Goal: Information Seeking & Learning: Check status

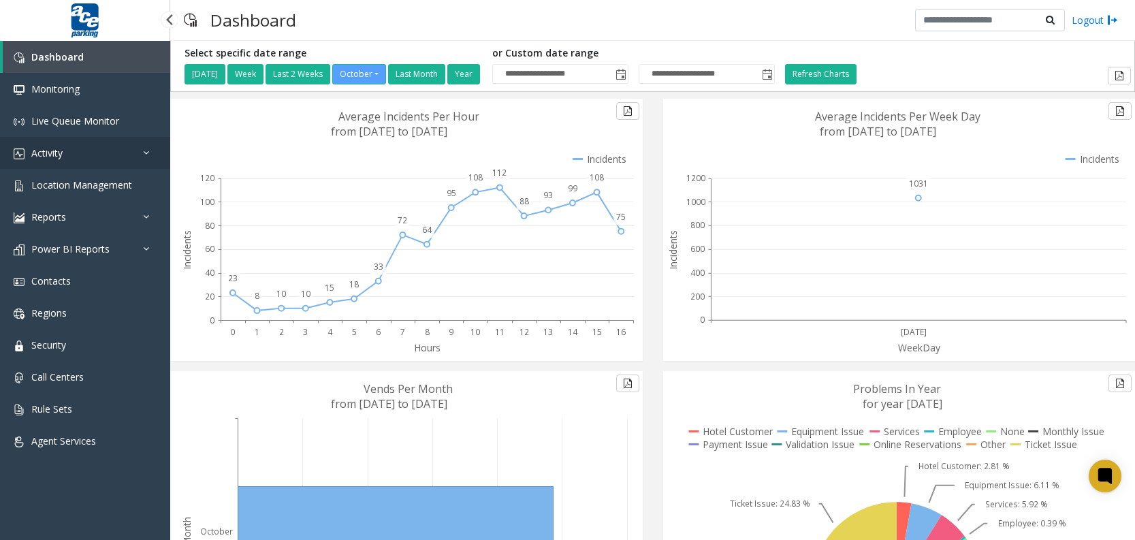
click at [62, 156] on span "Activity" at bounding box center [46, 152] width 31 height 13
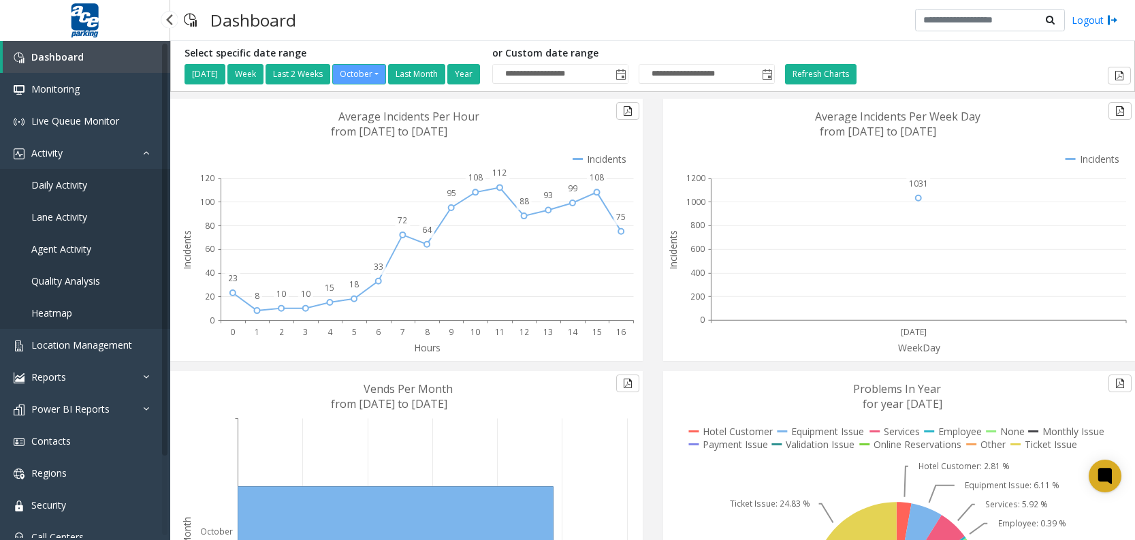
click at [57, 184] on span "Daily Activity" at bounding box center [59, 184] width 56 height 13
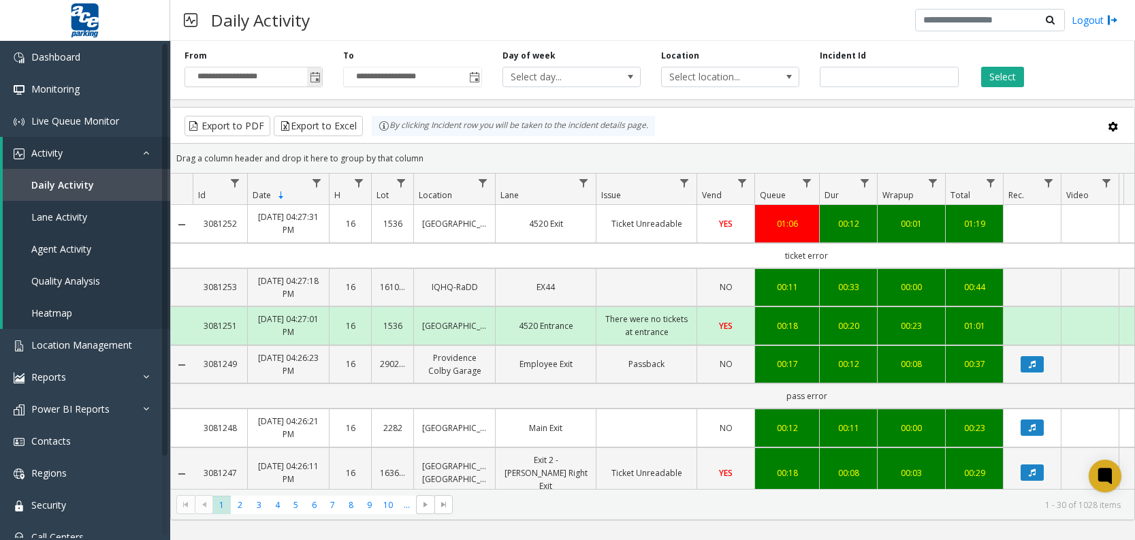
click at [313, 76] on span "Toggle popup" at bounding box center [315, 77] width 11 height 11
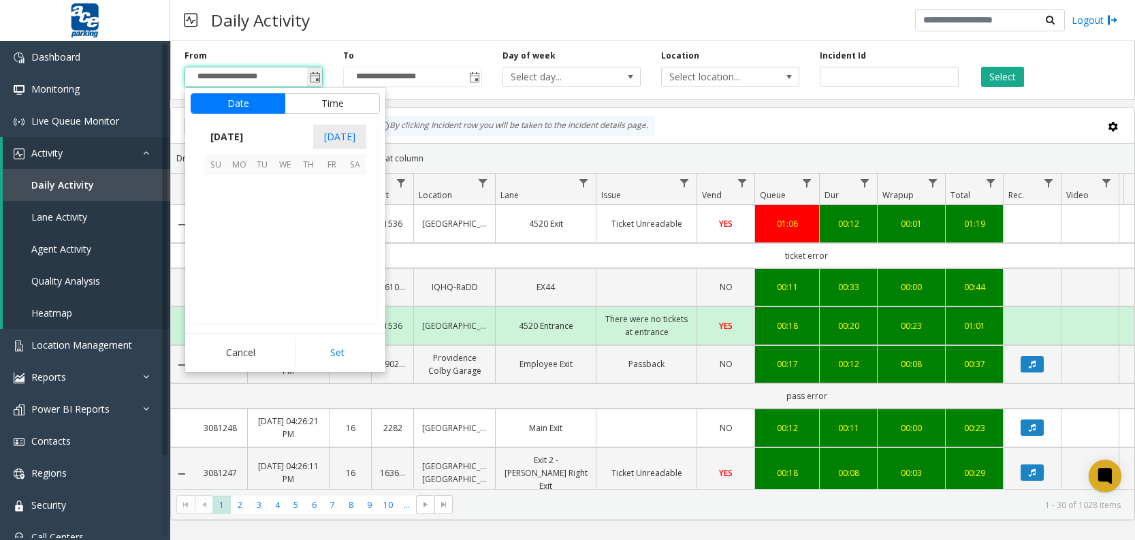
scroll to position [244499, 0]
click at [283, 204] on span "8" at bounding box center [285, 209] width 23 height 23
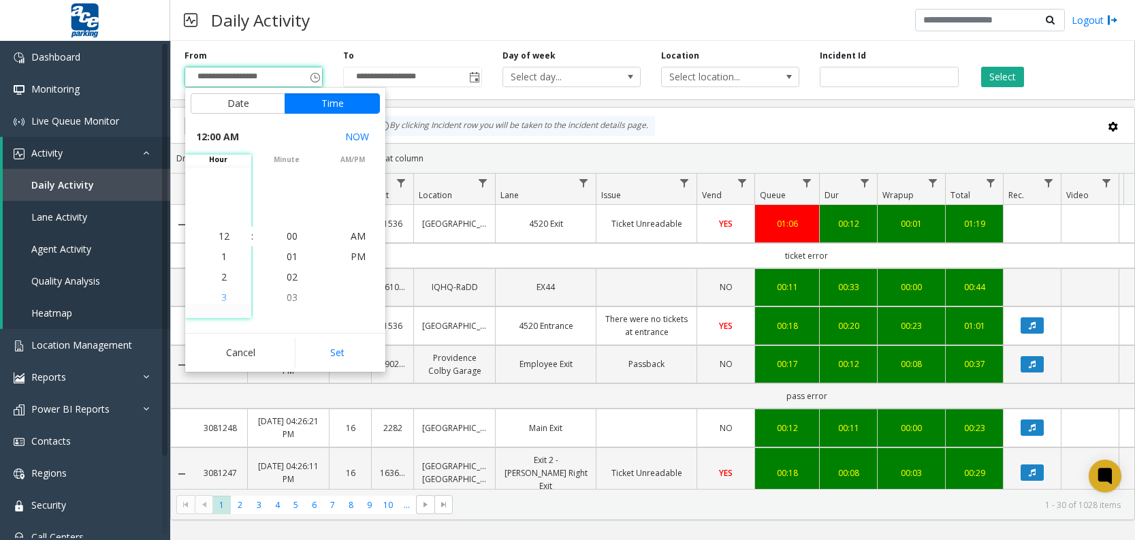
click at [221, 298] on span "3" at bounding box center [223, 297] width 5 height 13
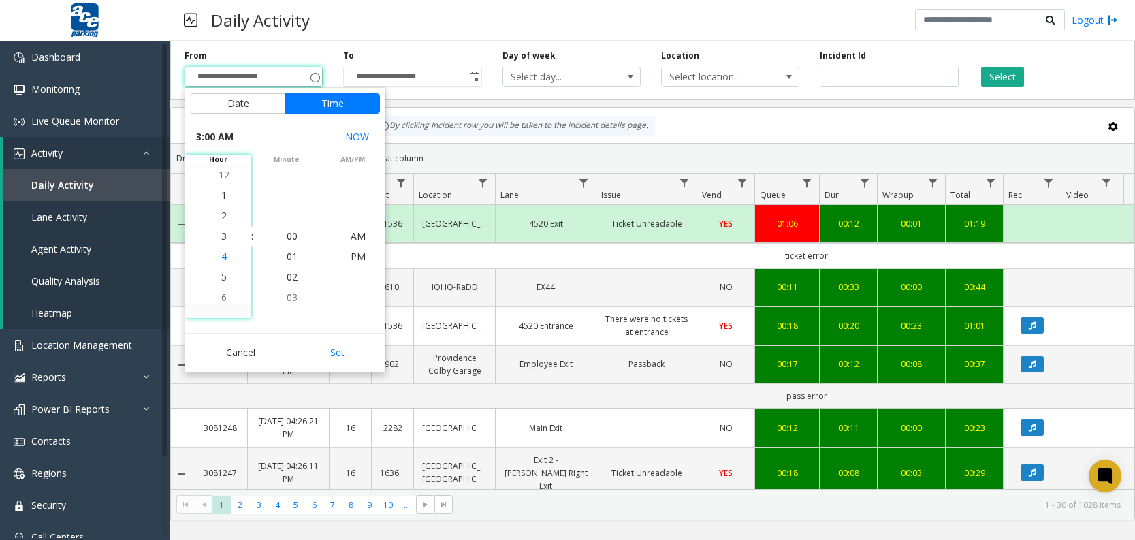
click at [221, 258] on span "4" at bounding box center [223, 256] width 5 height 13
click at [221, 235] on span "4" at bounding box center [223, 235] width 5 height 13
click at [280, 235] on li "00" at bounding box center [292, 236] width 48 height 20
click at [352, 251] on span "PM" at bounding box center [358, 256] width 15 height 13
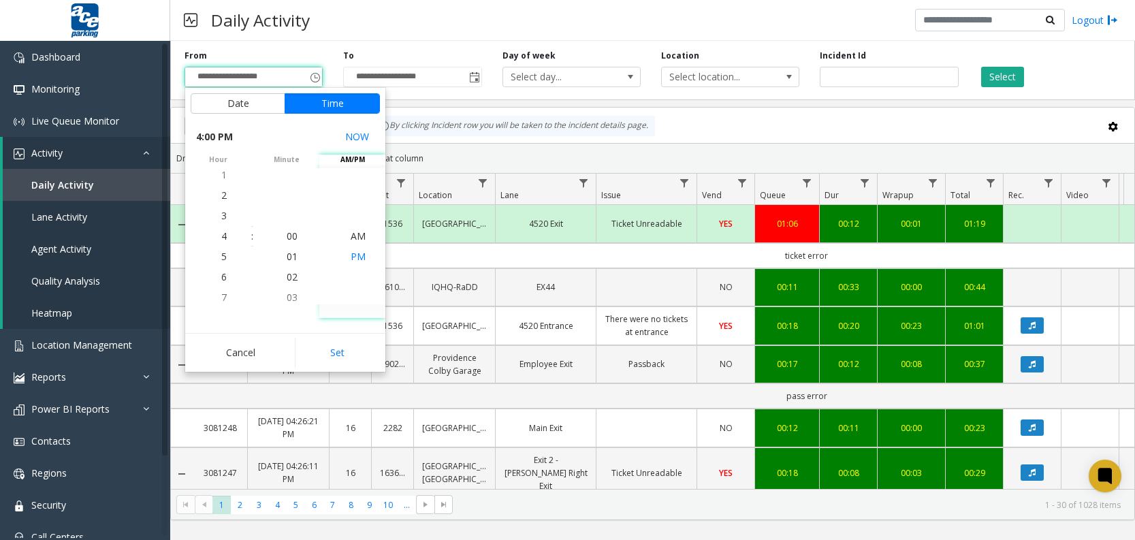
scroll to position [20, 0]
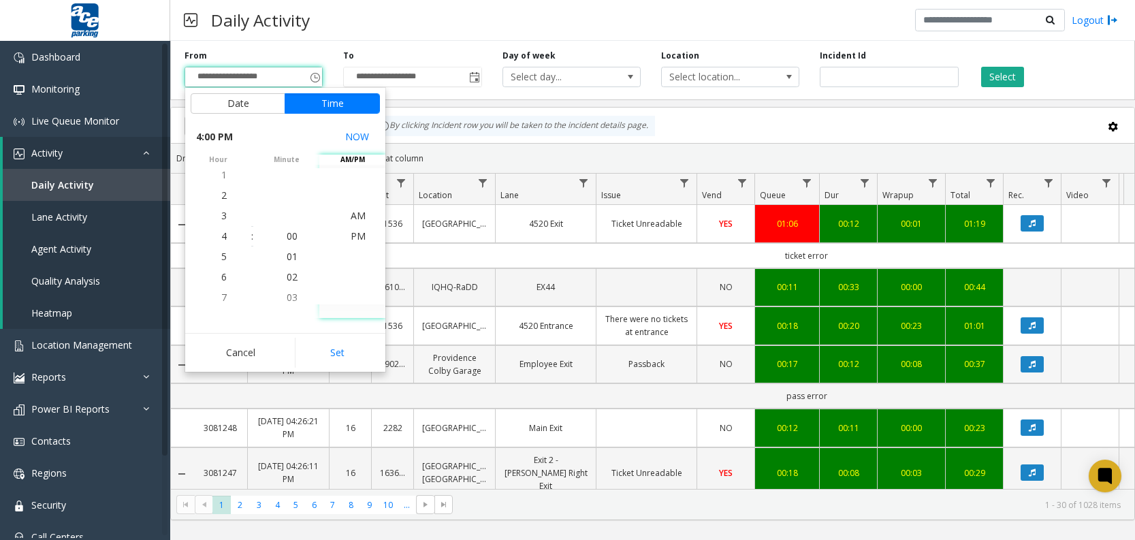
click at [344, 345] on button "Set" at bounding box center [338, 353] width 86 height 30
type input "**********"
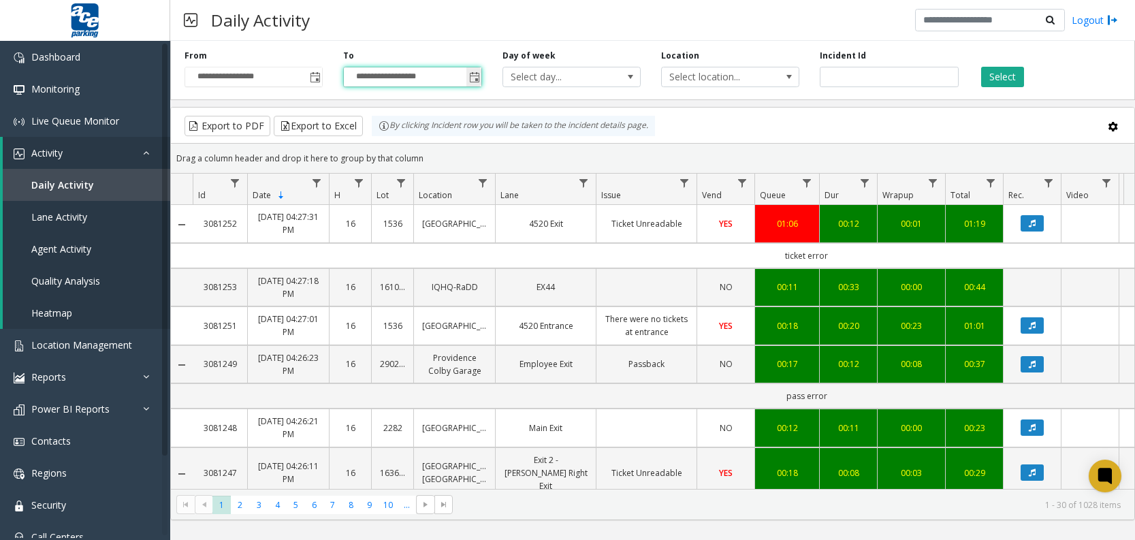
click at [425, 75] on input "**********" at bounding box center [412, 76] width 137 height 19
click at [473, 80] on span "Toggle popup" at bounding box center [474, 77] width 11 height 11
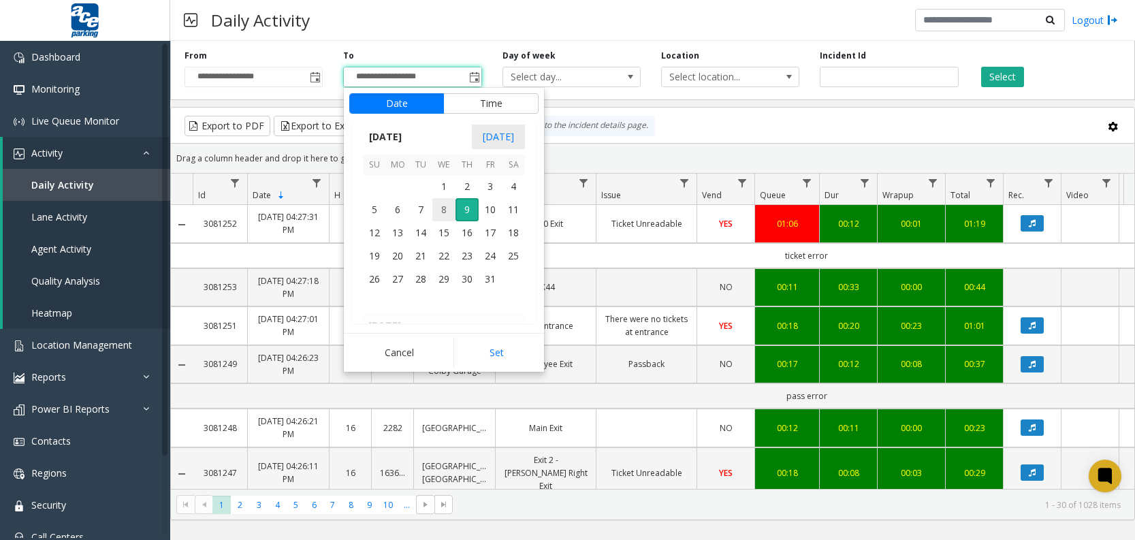
click at [438, 217] on span "8" at bounding box center [443, 209] width 23 height 23
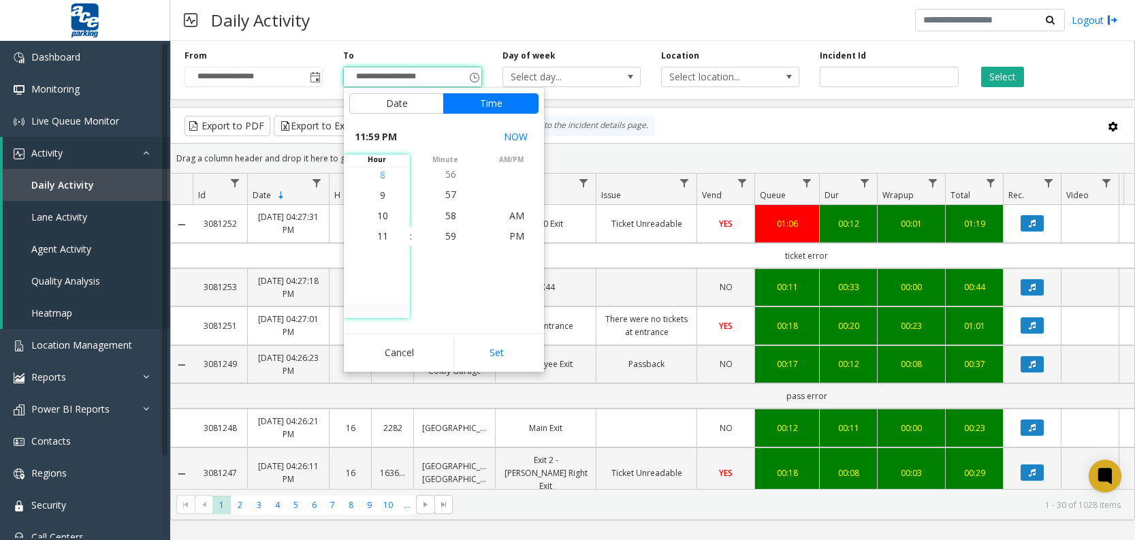
click at [380, 177] on span "8" at bounding box center [382, 174] width 5 height 13
click at [380, 172] on span "5" at bounding box center [382, 174] width 5 height 13
click at [380, 218] on span "4" at bounding box center [382, 215] width 5 height 13
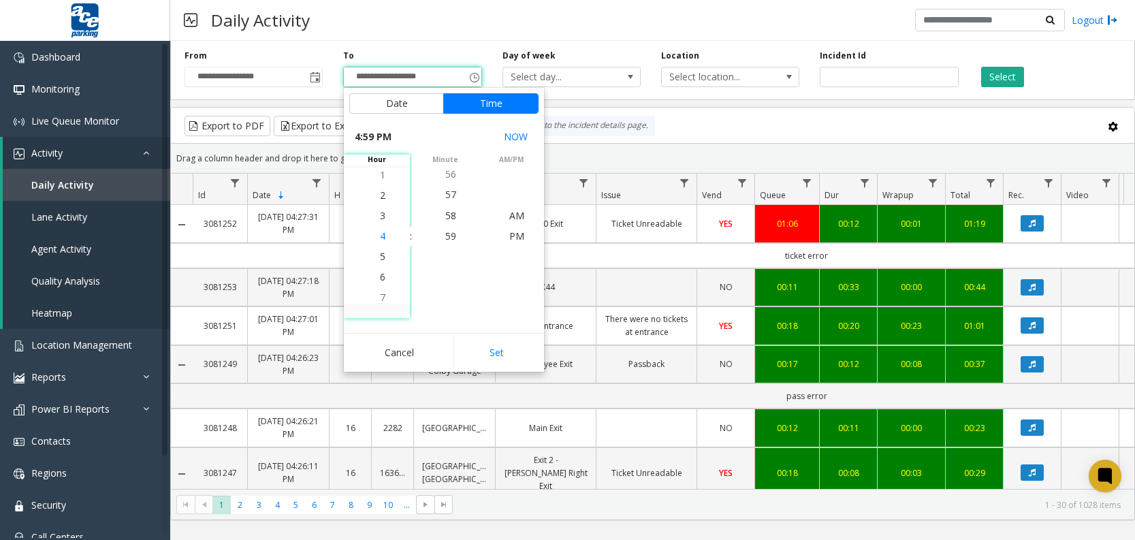
click at [380, 237] on span "4" at bounding box center [382, 235] width 5 height 13
click at [447, 197] on span "44" at bounding box center [450, 194] width 11 height 13
click at [447, 197] on span "42" at bounding box center [450, 194] width 11 height 13
click at [448, 197] on span "40" at bounding box center [450, 194] width 11 height 13
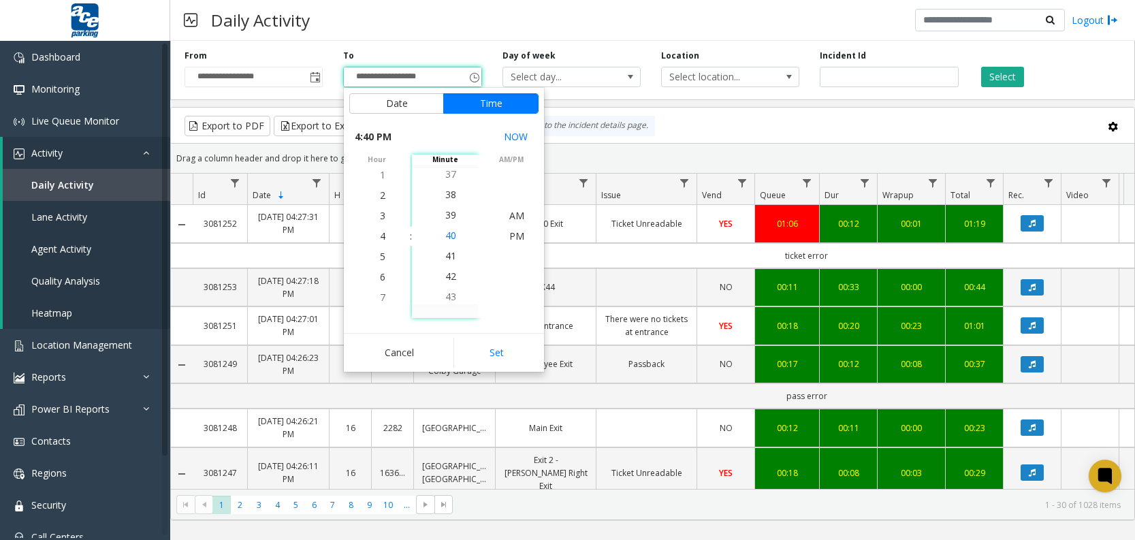
click at [448, 197] on span "38" at bounding box center [450, 194] width 11 height 13
click at [449, 197] on span "36" at bounding box center [450, 194] width 11 height 13
click at [449, 197] on span "34" at bounding box center [450, 194] width 11 height 13
click at [449, 197] on span "32" at bounding box center [450, 194] width 11 height 13
click at [449, 197] on span "30" at bounding box center [450, 194] width 11 height 13
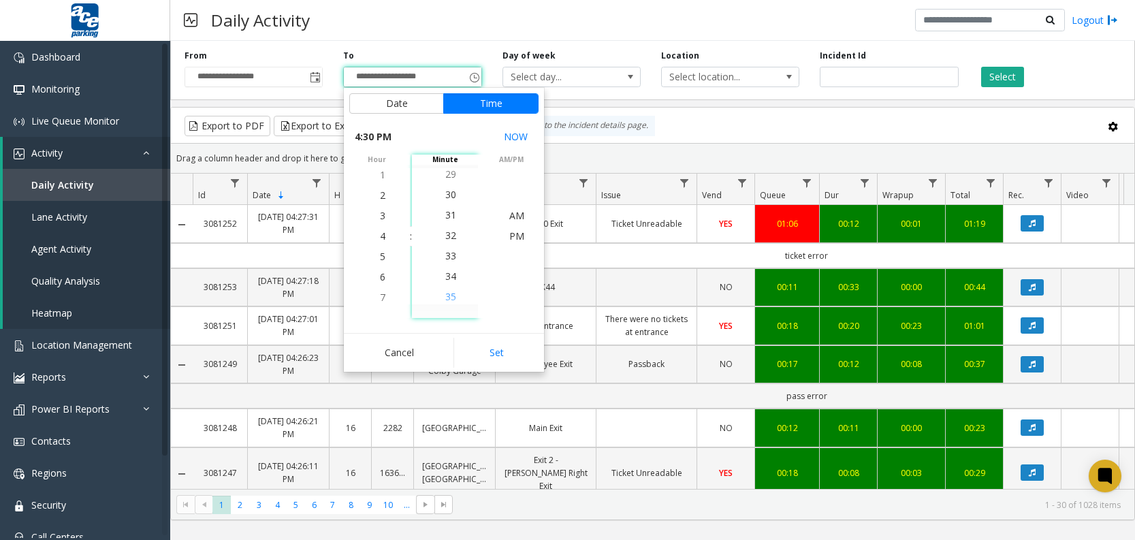
scroll to position [613, 0]
click at [447, 235] on span "30" at bounding box center [450, 235] width 11 height 13
click at [516, 236] on span "PM" at bounding box center [516, 235] width 15 height 13
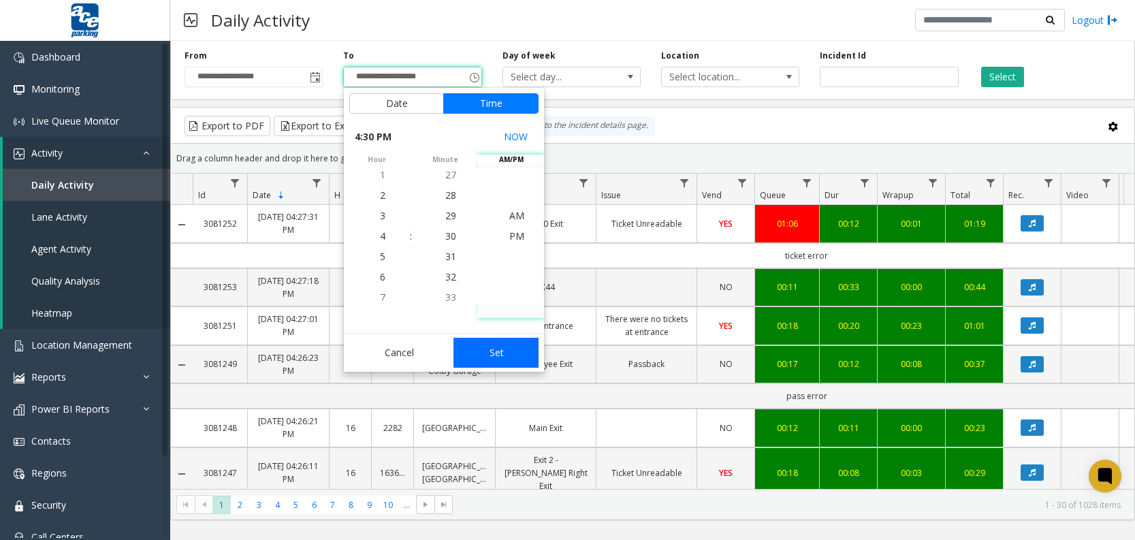
click at [514, 349] on button "Set" at bounding box center [496, 353] width 86 height 30
type input "**********"
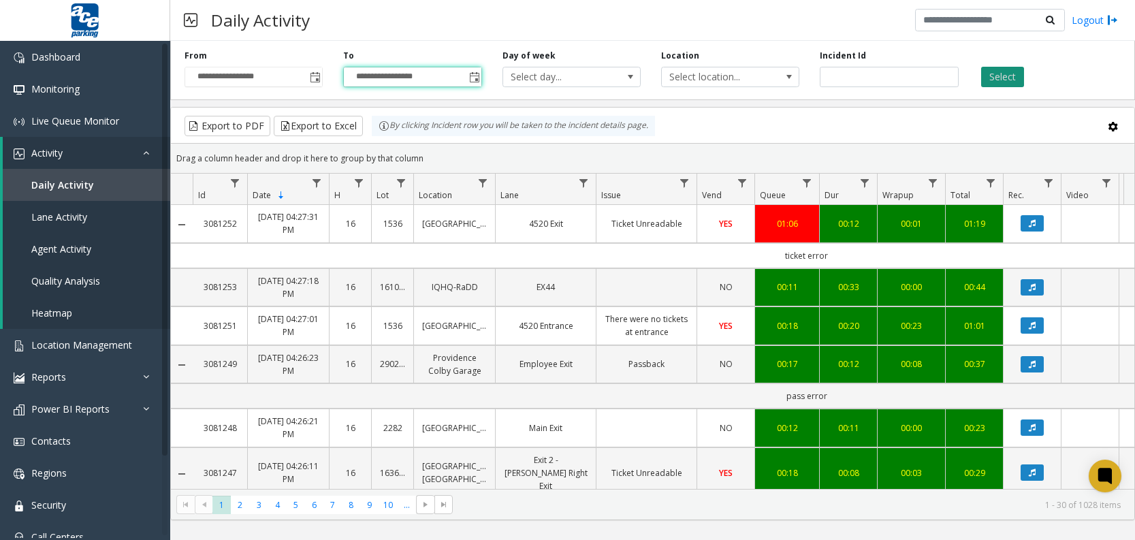
click at [1002, 84] on button "Select" at bounding box center [1002, 77] width 43 height 20
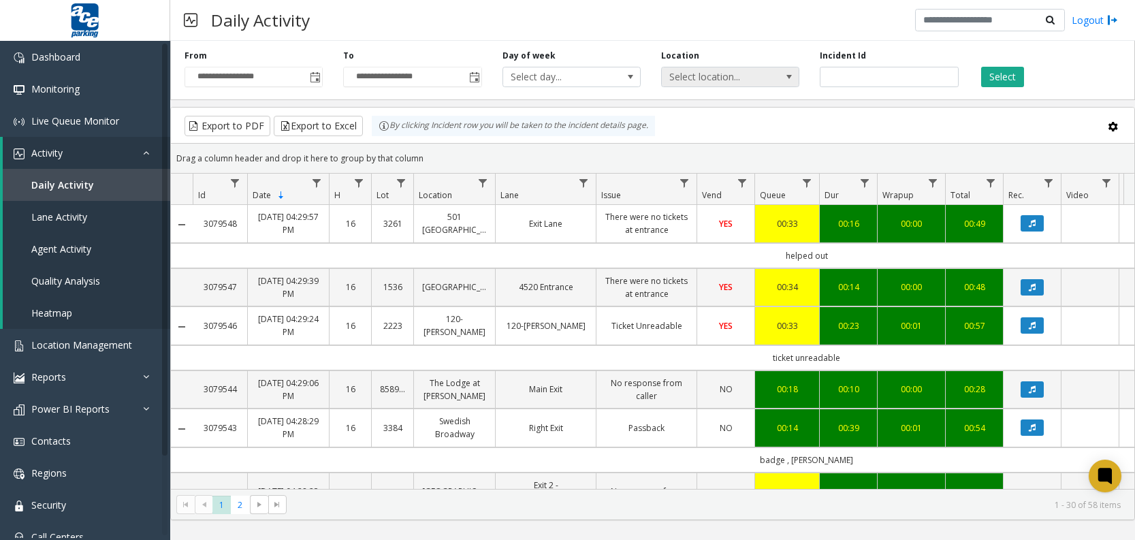
click at [782, 77] on span at bounding box center [788, 76] width 19 height 19
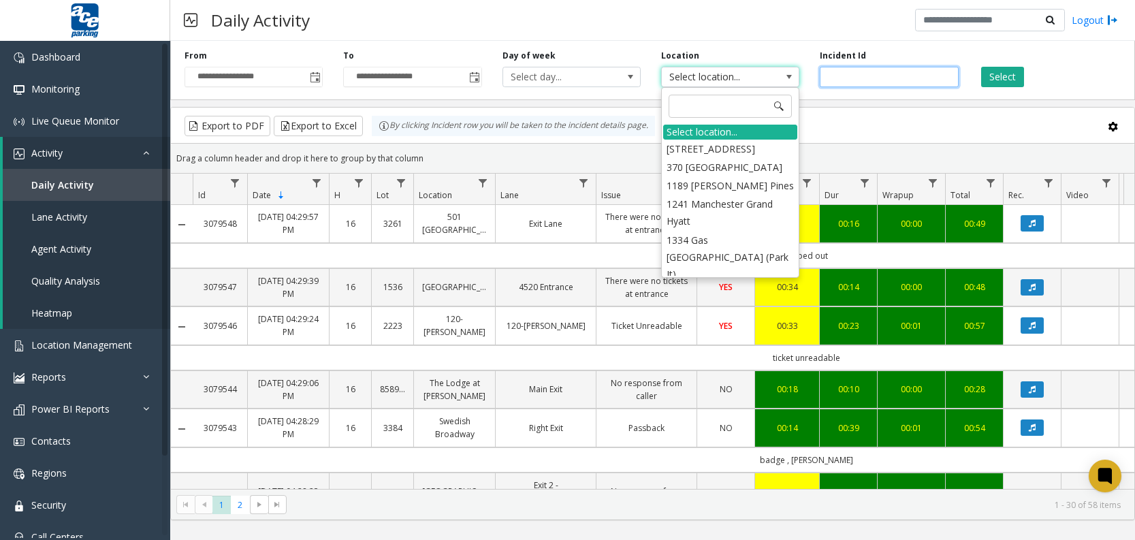
click at [854, 76] on input "number" at bounding box center [889, 77] width 138 height 20
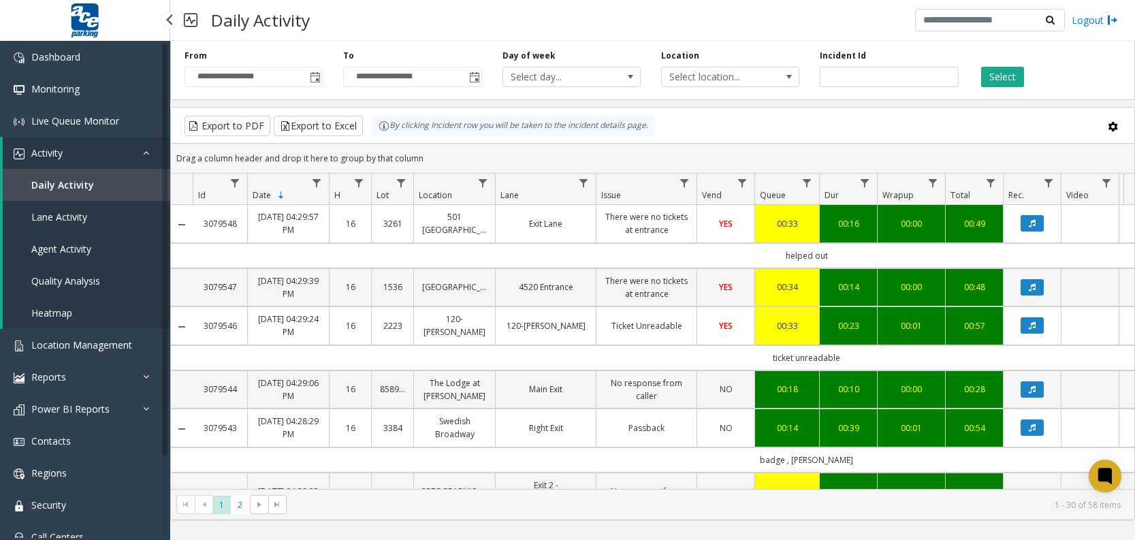
click at [44, 248] on span "Agent Activity" at bounding box center [61, 248] width 60 height 13
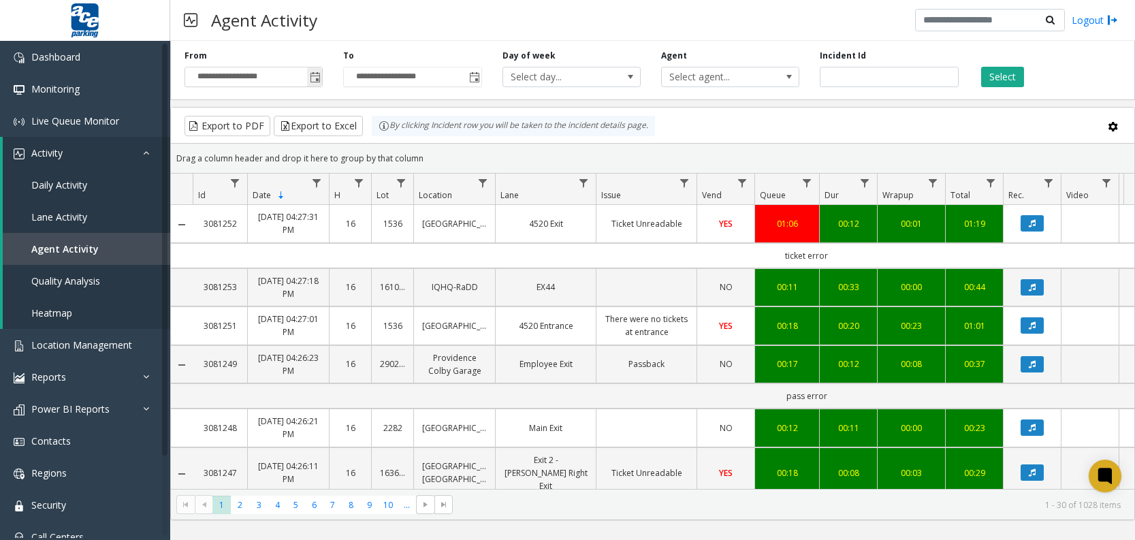
click at [319, 82] on span "Toggle popup" at bounding box center [315, 77] width 11 height 11
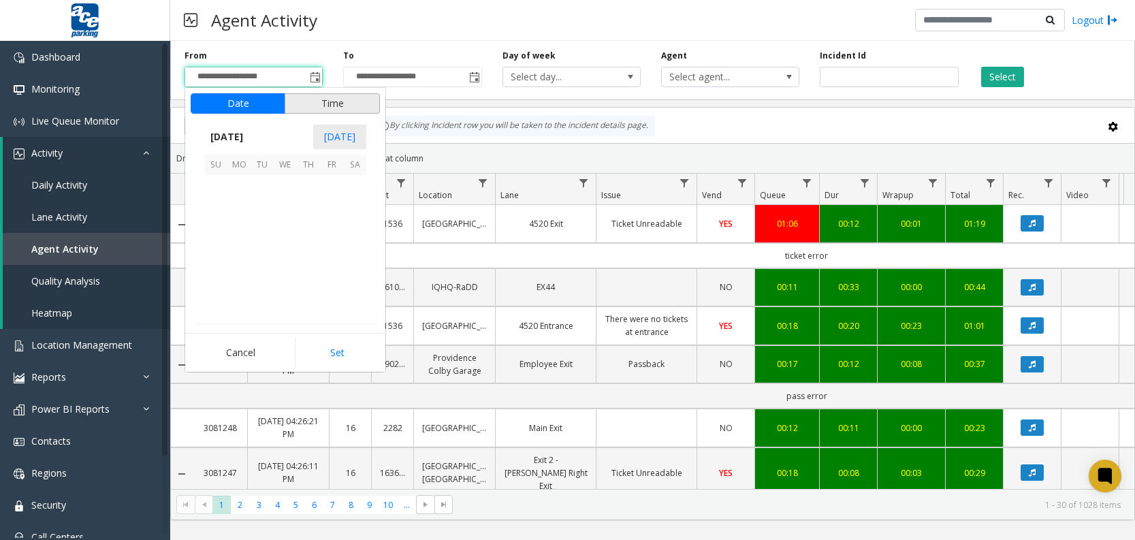
scroll to position [244499, 0]
click at [277, 214] on span "8" at bounding box center [285, 209] width 23 height 23
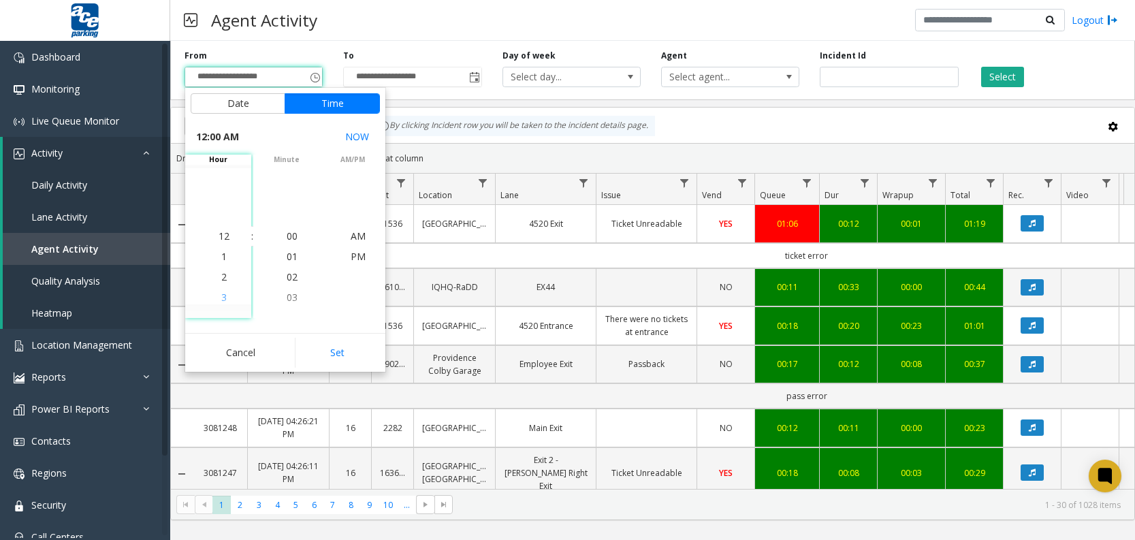
click at [221, 296] on span "3" at bounding box center [223, 297] width 5 height 13
click at [221, 256] on span "4" at bounding box center [223, 256] width 5 height 13
click at [221, 219] on span "3" at bounding box center [223, 215] width 5 height 13
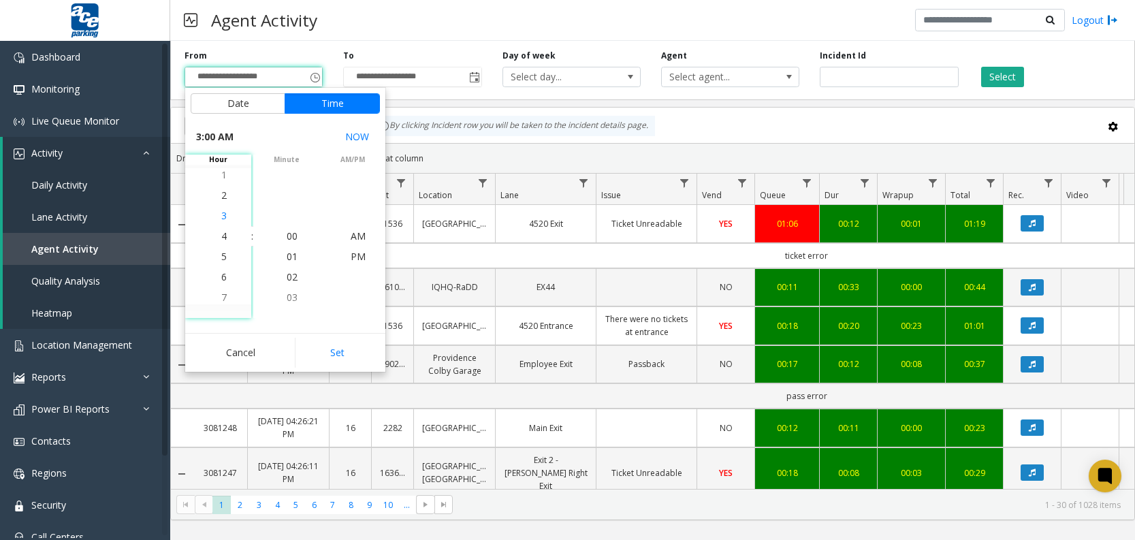
scroll to position [61, 0]
click at [221, 239] on span "3" at bounding box center [223, 235] width 5 height 13
click at [287, 236] on span "00" at bounding box center [292, 235] width 11 height 13
click at [356, 256] on span "PM" at bounding box center [358, 256] width 15 height 13
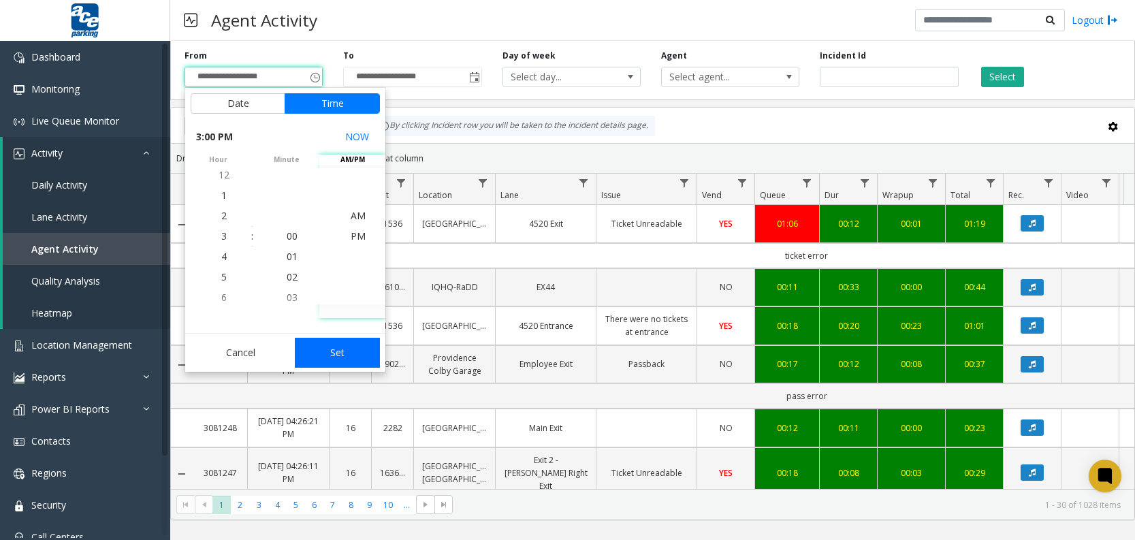
click at [352, 353] on button "Set" at bounding box center [338, 353] width 86 height 30
type input "**********"
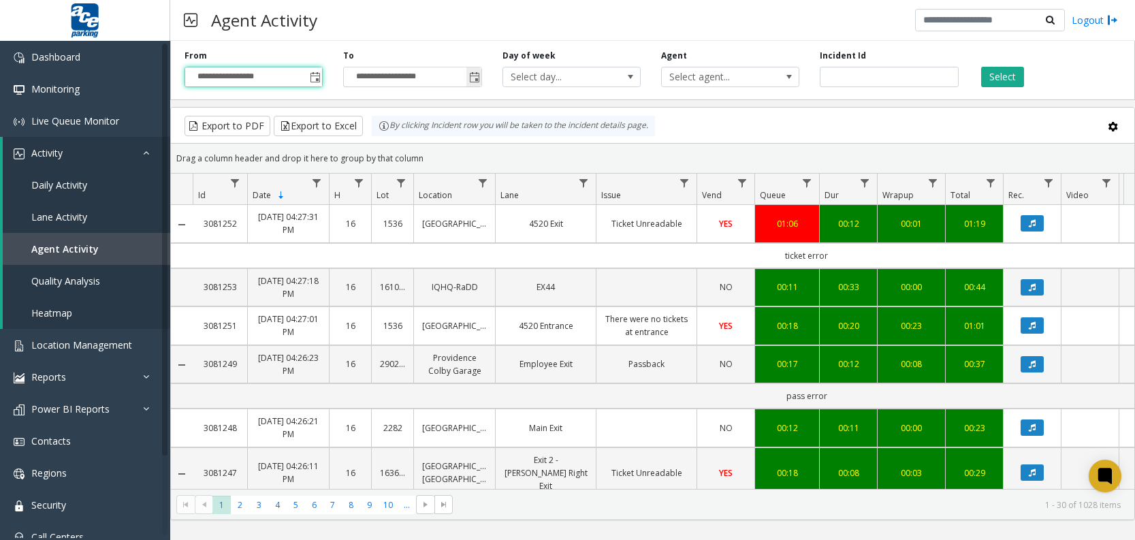
click at [473, 78] on span "Toggle popup" at bounding box center [474, 77] width 11 height 11
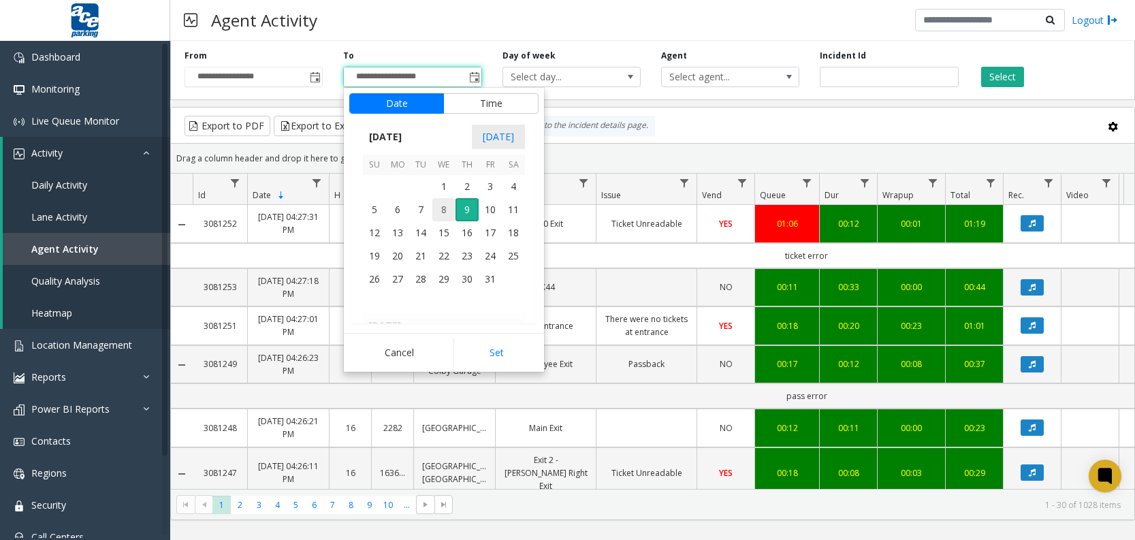
click at [443, 210] on span "8" at bounding box center [443, 209] width 23 height 23
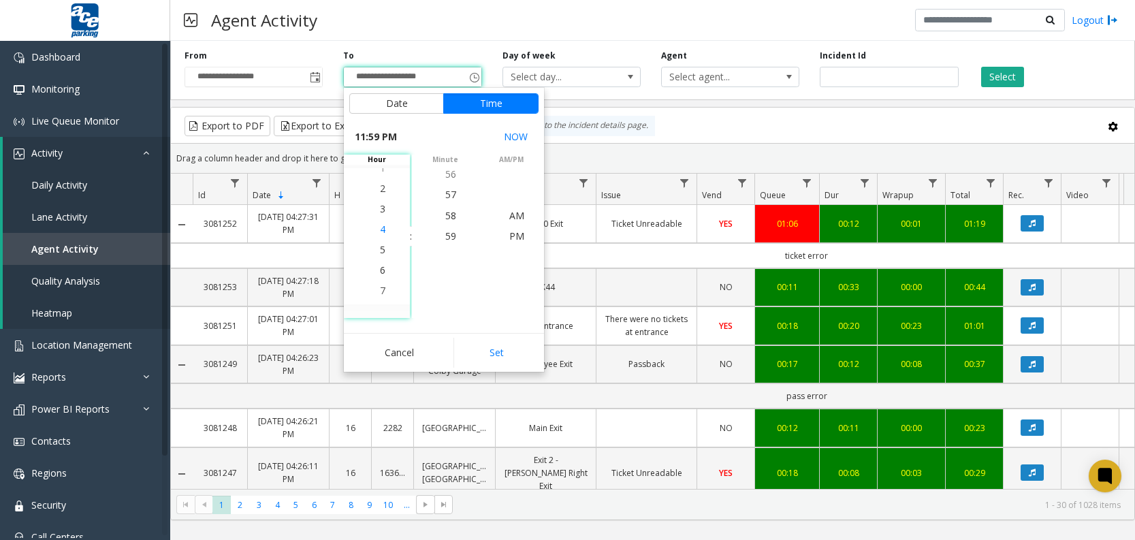
scroll to position [327, 0]
click at [380, 237] on span "4" at bounding box center [382, 235] width 5 height 13
click at [449, 195] on span "30" at bounding box center [450, 194] width 11 height 13
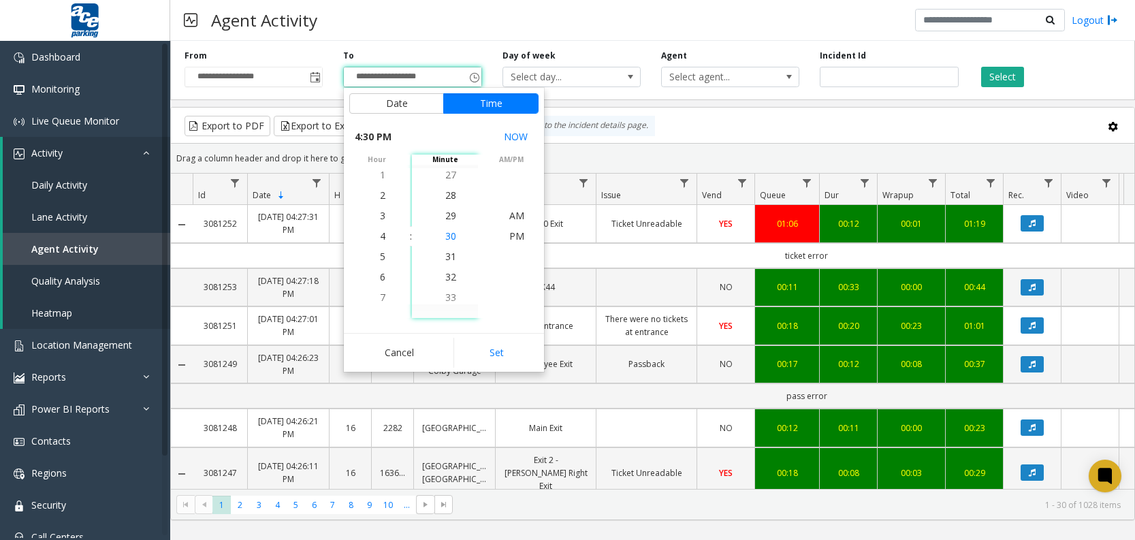
click at [447, 235] on span "30" at bounding box center [450, 235] width 11 height 13
click at [509, 238] on span "PM" at bounding box center [516, 235] width 15 height 13
drag, startPoint x: 518, startPoint y: 355, endPoint x: 528, endPoint y: 347, distance: 13.0
click at [518, 355] on button "Set" at bounding box center [496, 353] width 86 height 30
type input "**********"
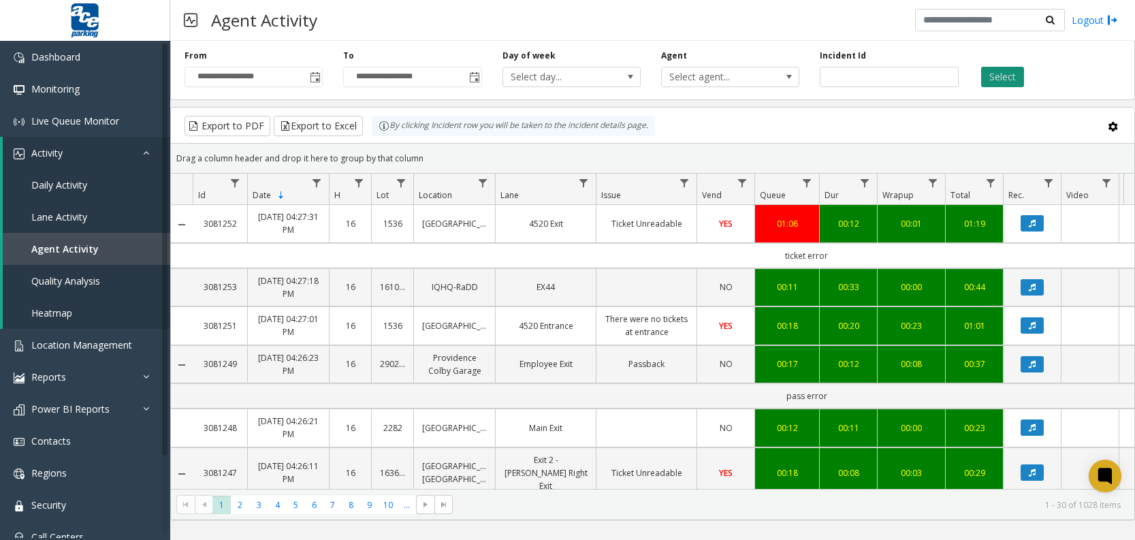
click at [1012, 82] on button "Select" at bounding box center [1002, 77] width 43 height 20
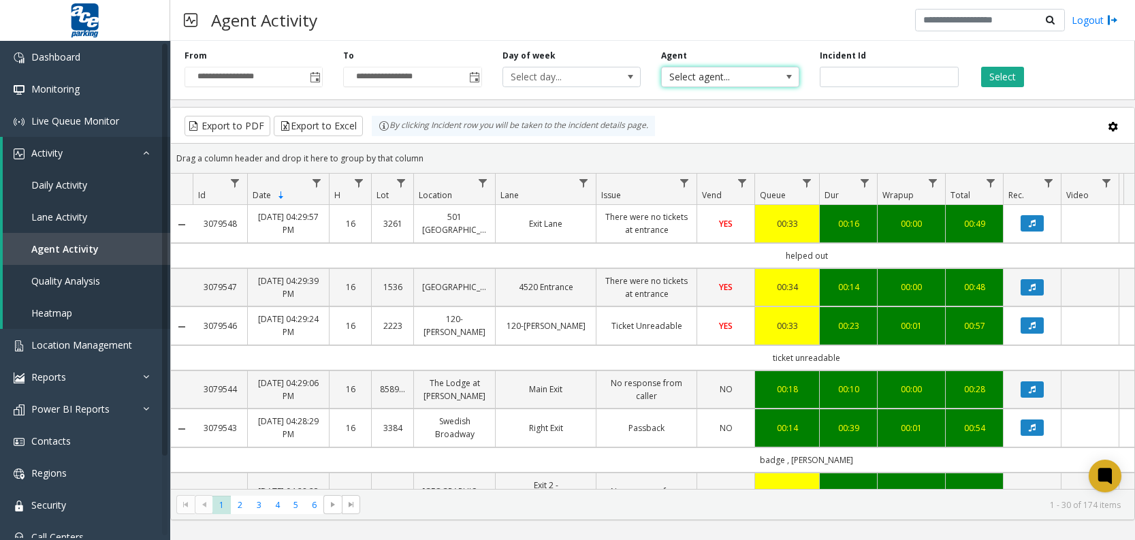
click at [751, 80] on span "Select agent..." at bounding box center [717, 76] width 110 height 19
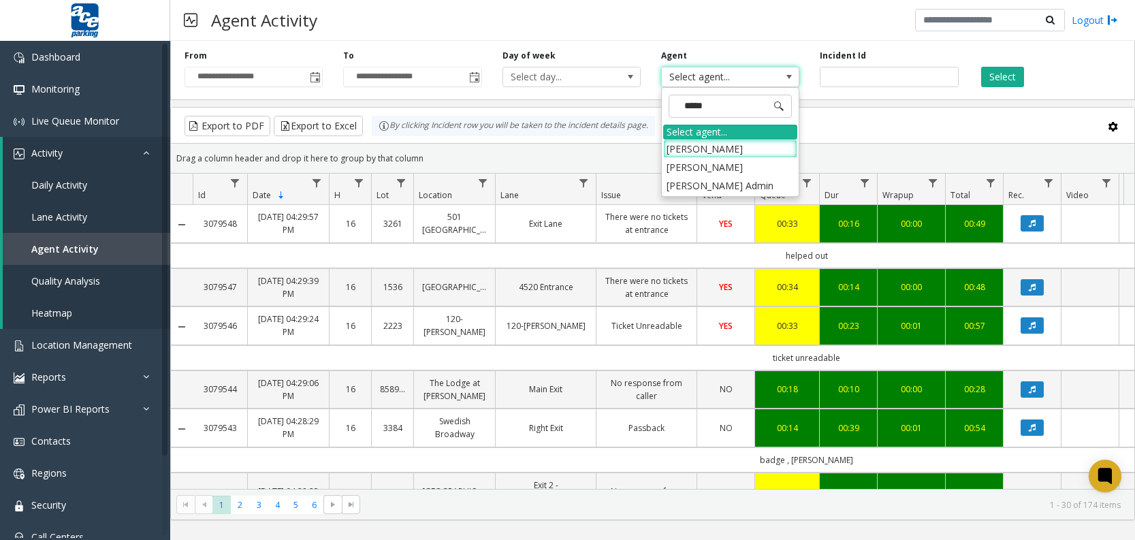
type input "******"
click at [748, 191] on li "[PERSON_NAME] Admin" at bounding box center [730, 185] width 134 height 18
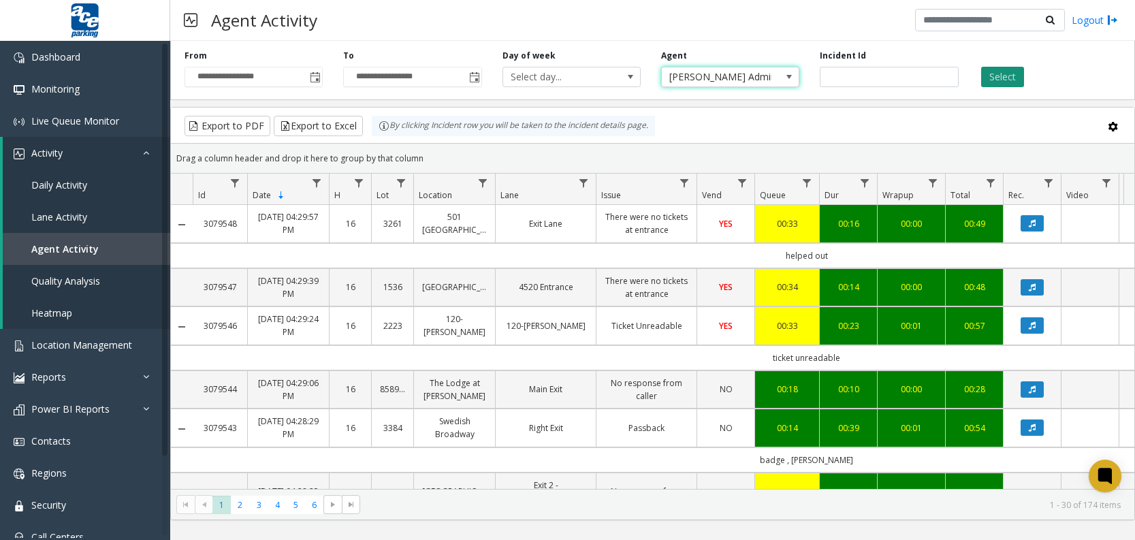
click at [992, 82] on button "Select" at bounding box center [1002, 77] width 43 height 20
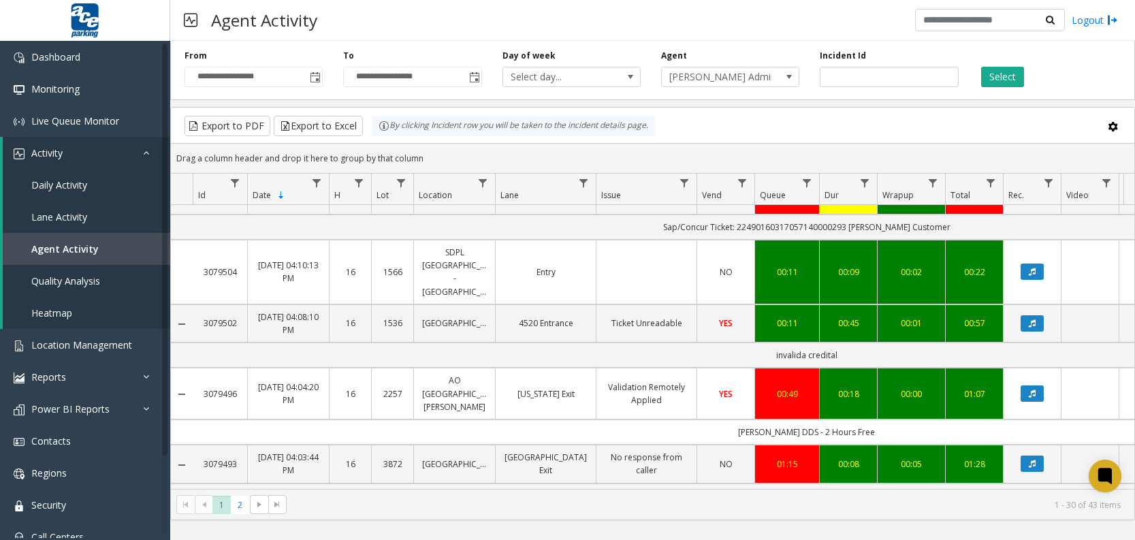
scroll to position [1639, 0]
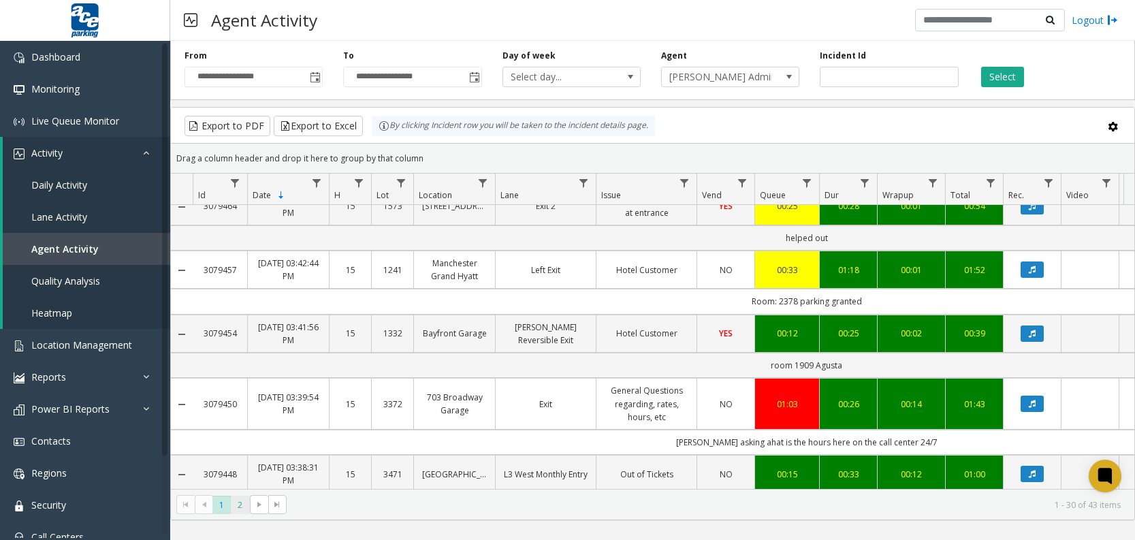
click at [240, 504] on span "2" at bounding box center [240, 505] width 18 height 18
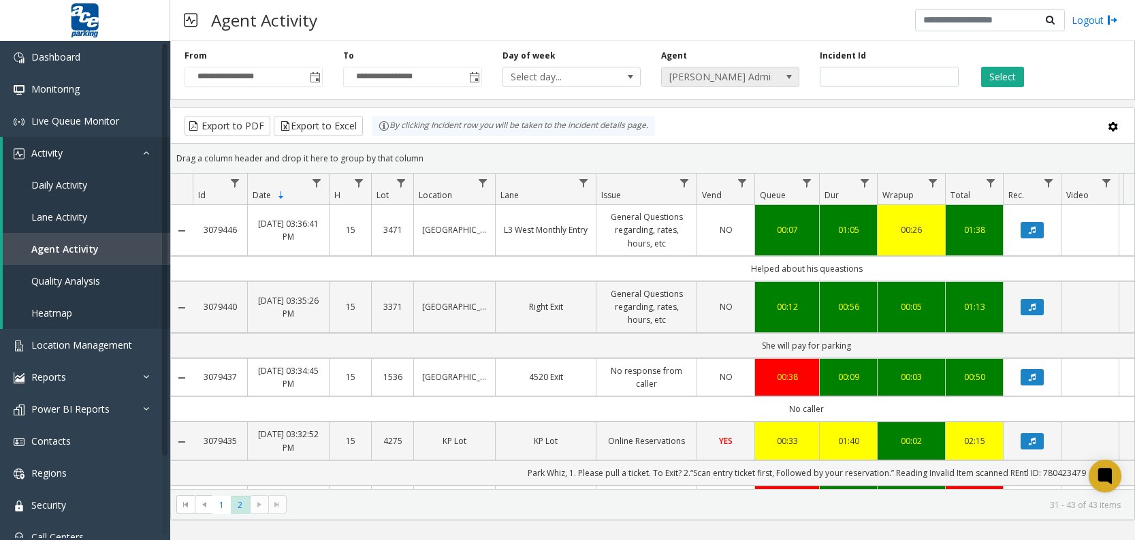
click at [790, 78] on span at bounding box center [789, 76] width 11 height 11
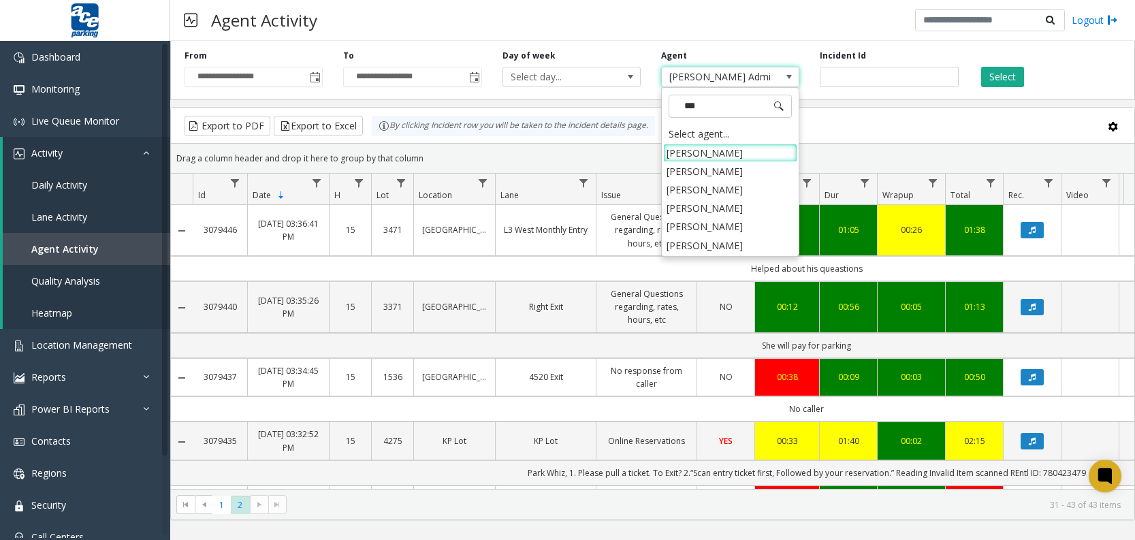
type input "****"
click at [744, 156] on li "[PERSON_NAME]" at bounding box center [730, 153] width 134 height 18
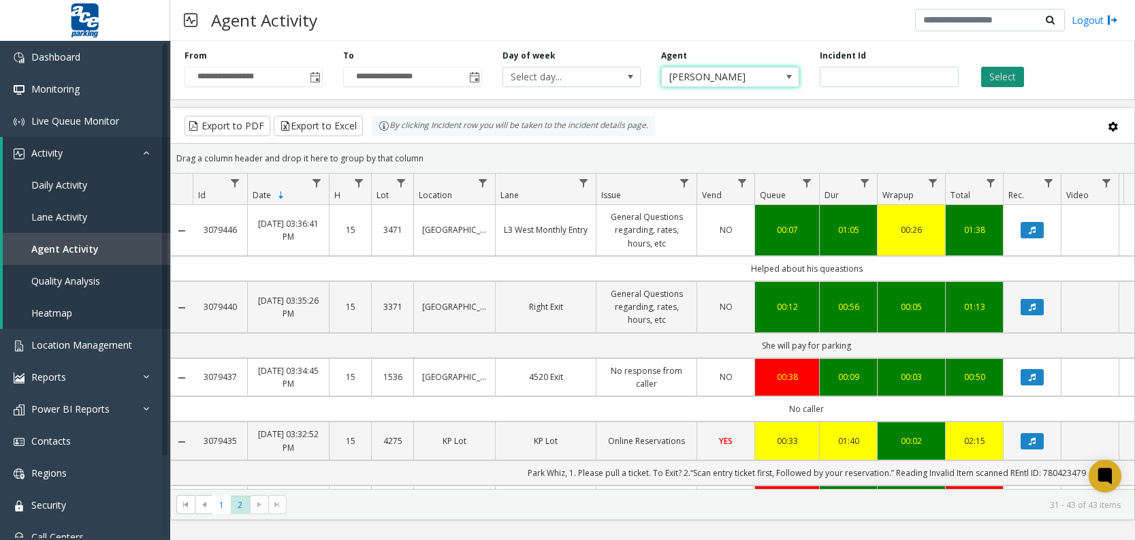
click at [998, 80] on button "Select" at bounding box center [1002, 77] width 43 height 20
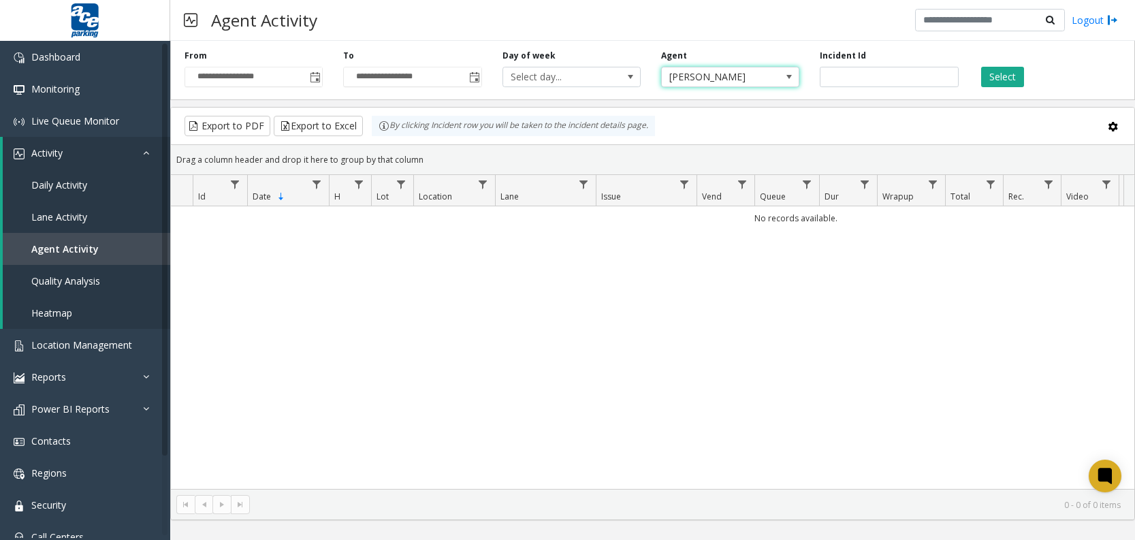
click at [741, 71] on span "[PERSON_NAME]" at bounding box center [717, 76] width 110 height 19
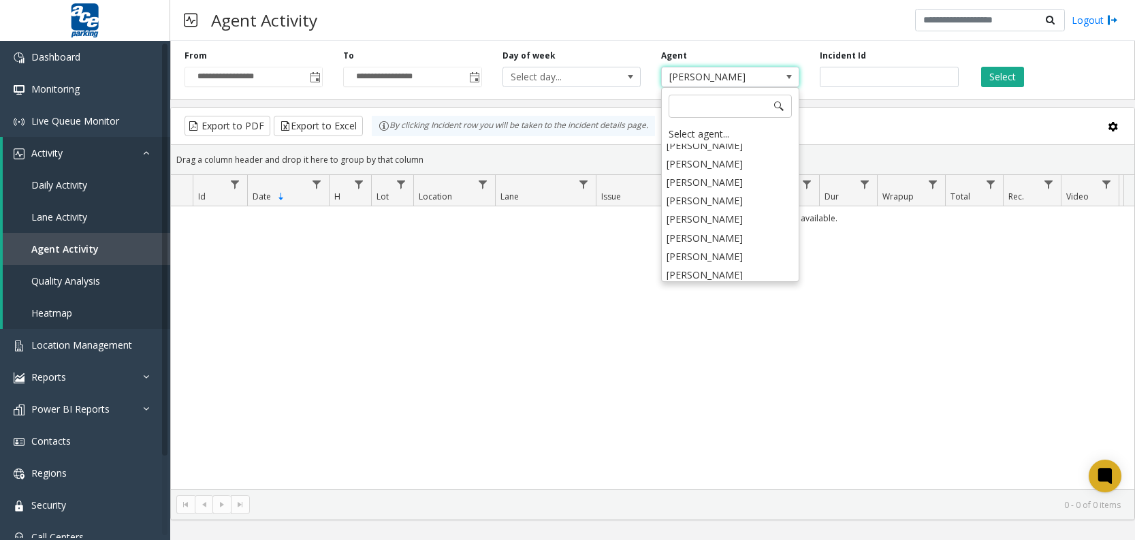
scroll to position [1037, 0]
click at [716, 101] on input at bounding box center [730, 106] width 123 height 23
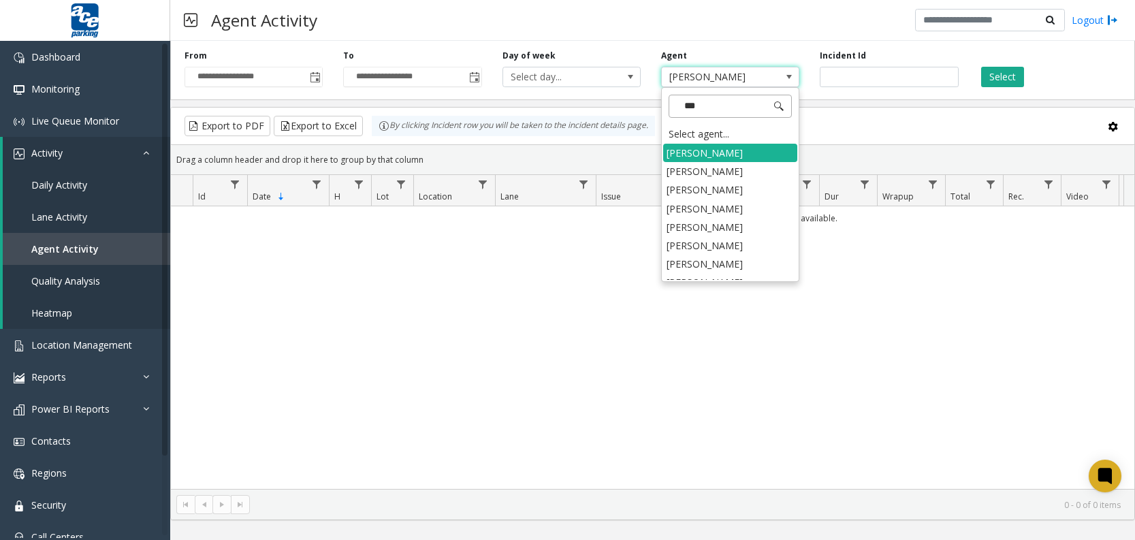
scroll to position [0, 0]
type input "****"
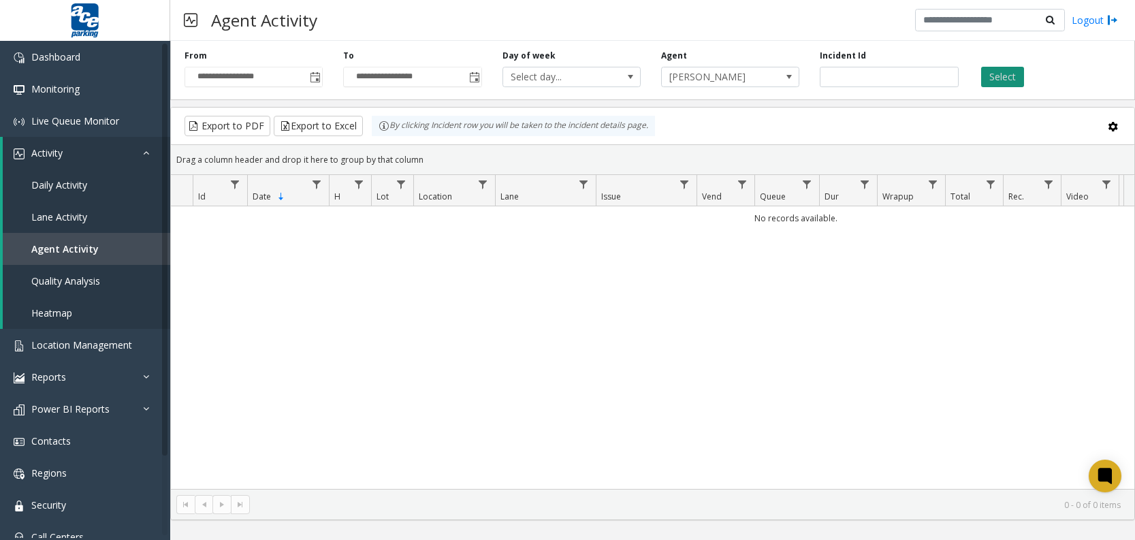
click at [1004, 72] on button "Select" at bounding box center [1002, 77] width 43 height 20
click at [1003, 79] on button "Select" at bounding box center [1002, 77] width 43 height 20
click at [741, 78] on span "[PERSON_NAME]" at bounding box center [717, 76] width 110 height 19
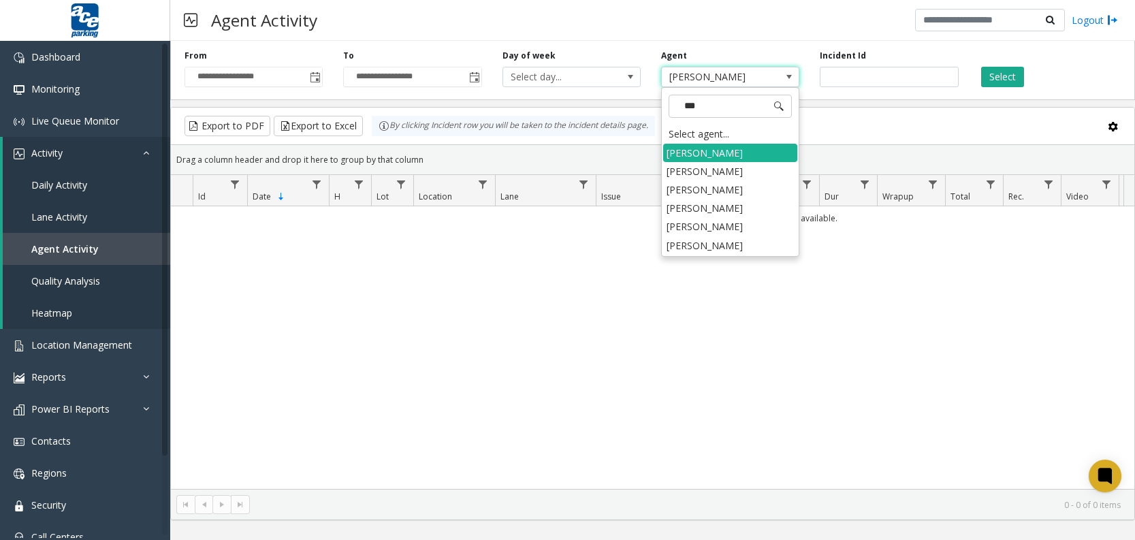
type input "****"
click at [704, 156] on li "[PERSON_NAME]" at bounding box center [730, 153] width 134 height 18
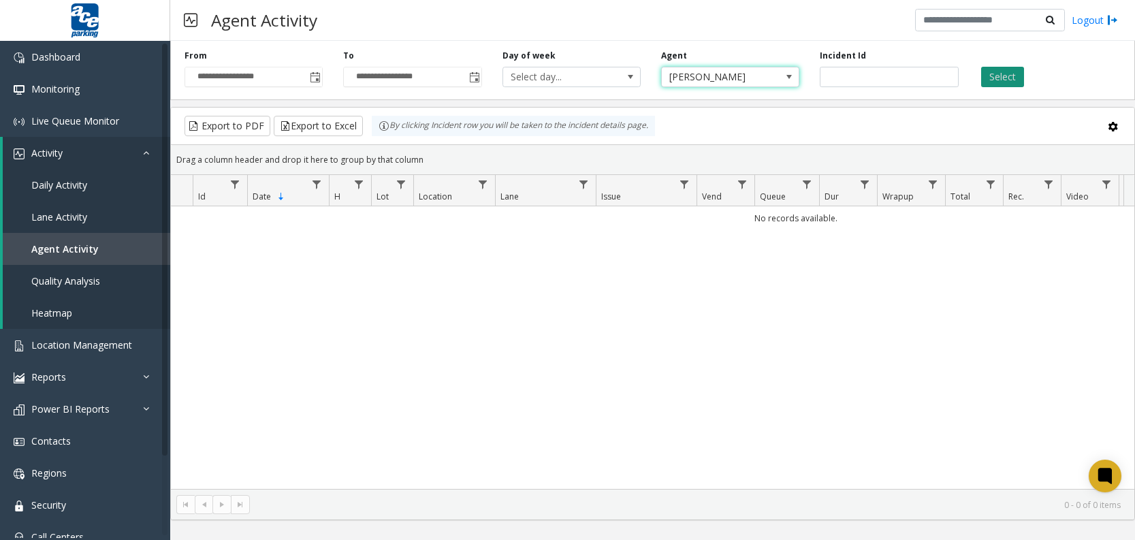
click at [1013, 76] on button "Select" at bounding box center [1002, 77] width 43 height 20
click at [739, 77] on span "[PERSON_NAME]" at bounding box center [717, 76] width 110 height 19
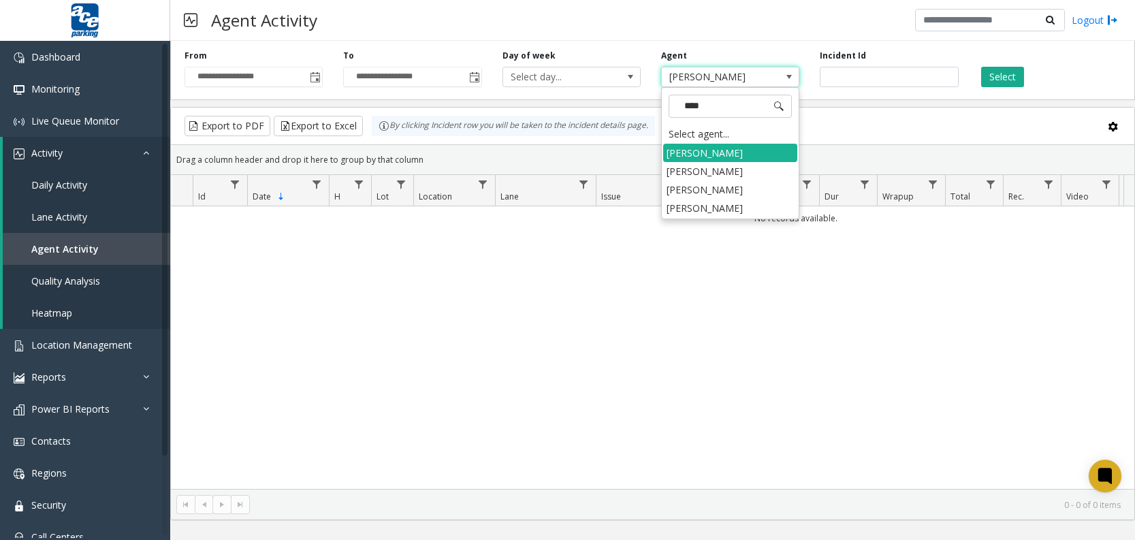
type input "****"
click at [687, 191] on li "[PERSON_NAME]" at bounding box center [730, 189] width 134 height 18
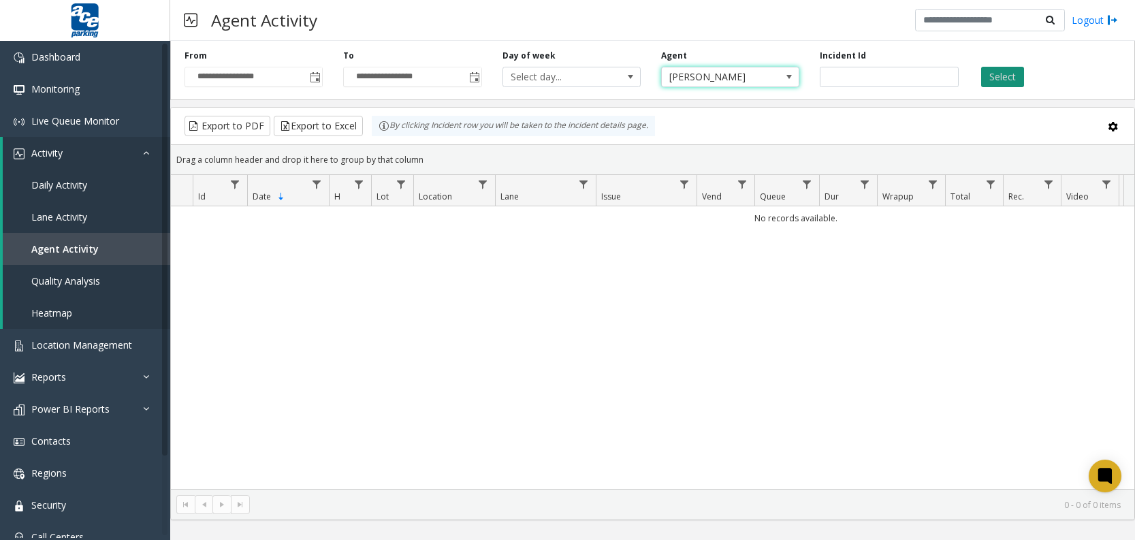
click at [991, 86] on button "Select" at bounding box center [1002, 77] width 43 height 20
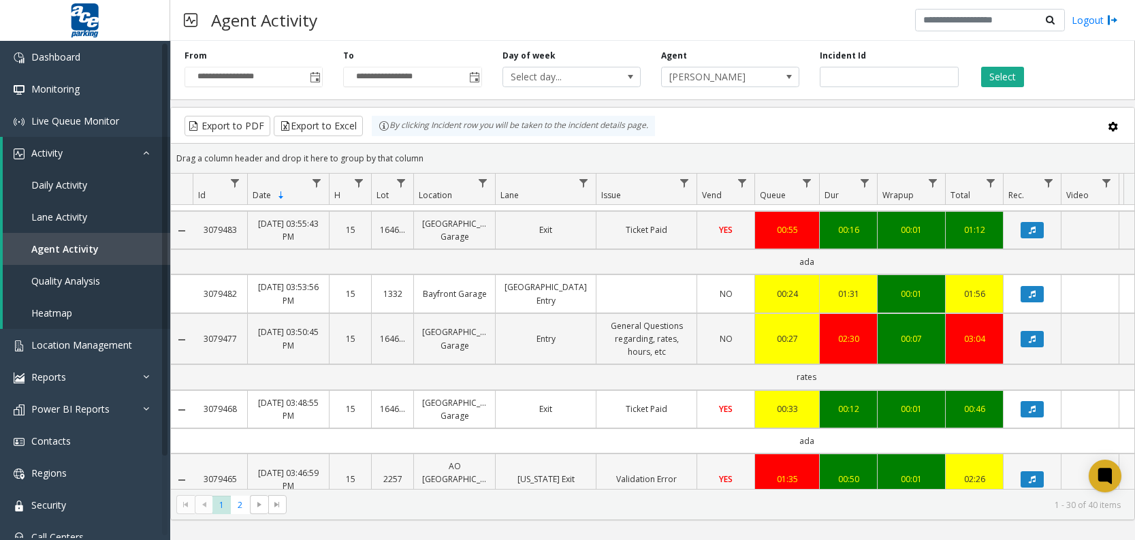
scroll to position [1448, 0]
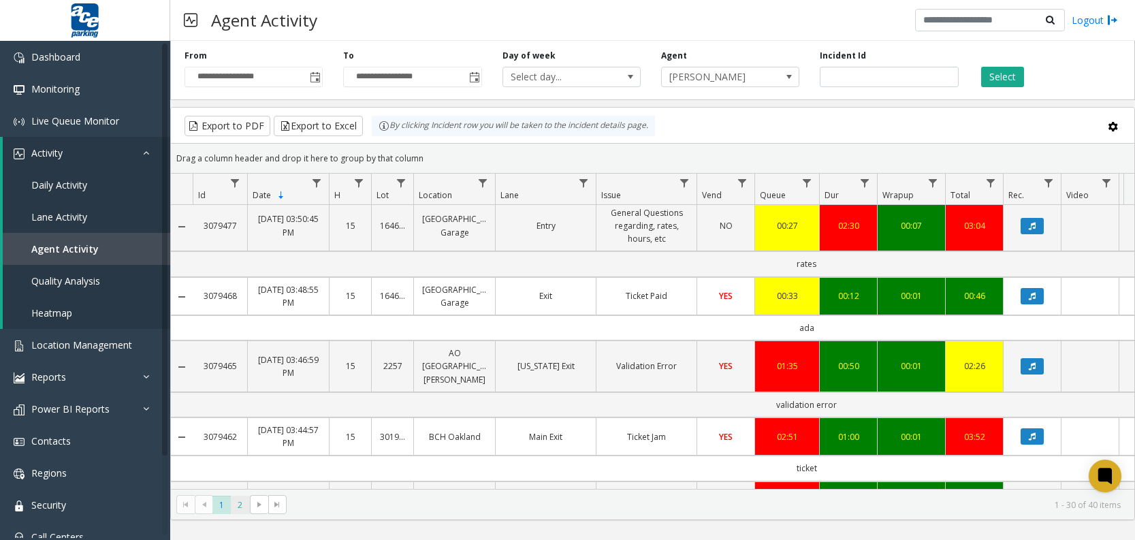
click at [242, 507] on span "2" at bounding box center [240, 505] width 18 height 18
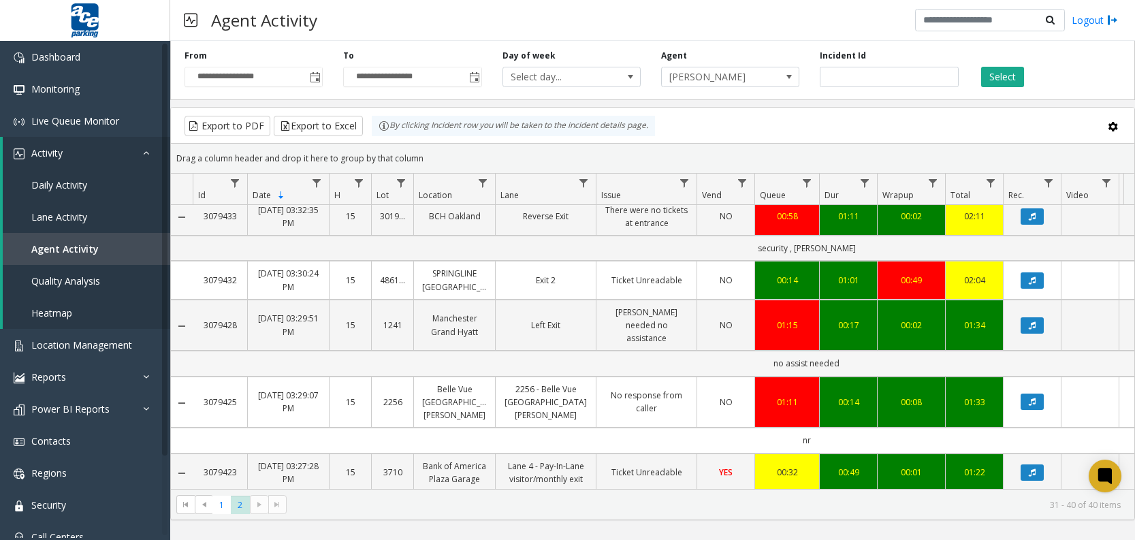
scroll to position [286, 0]
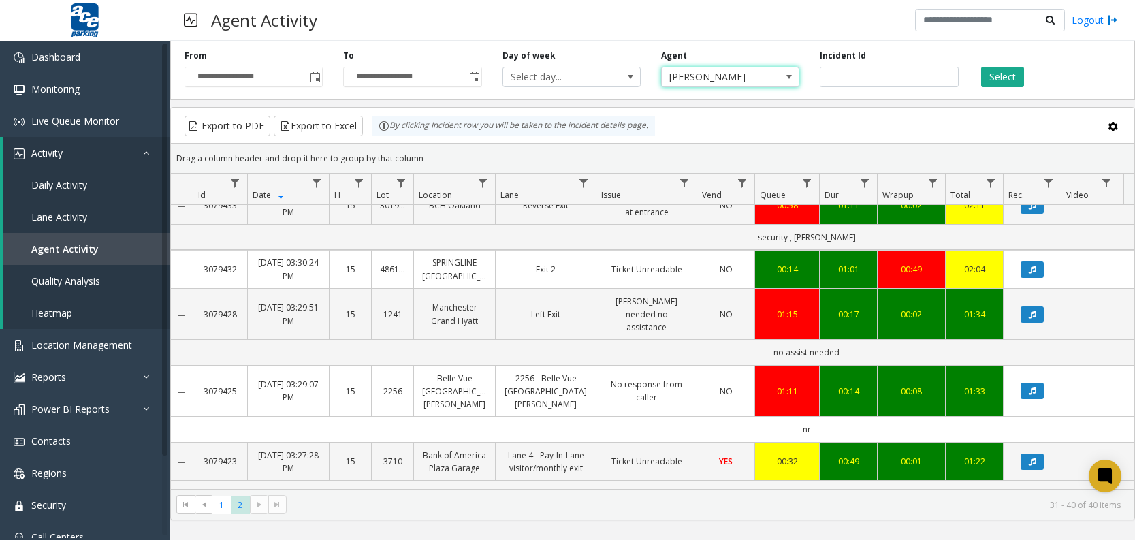
click at [770, 78] on span "[PERSON_NAME]" at bounding box center [717, 76] width 110 height 19
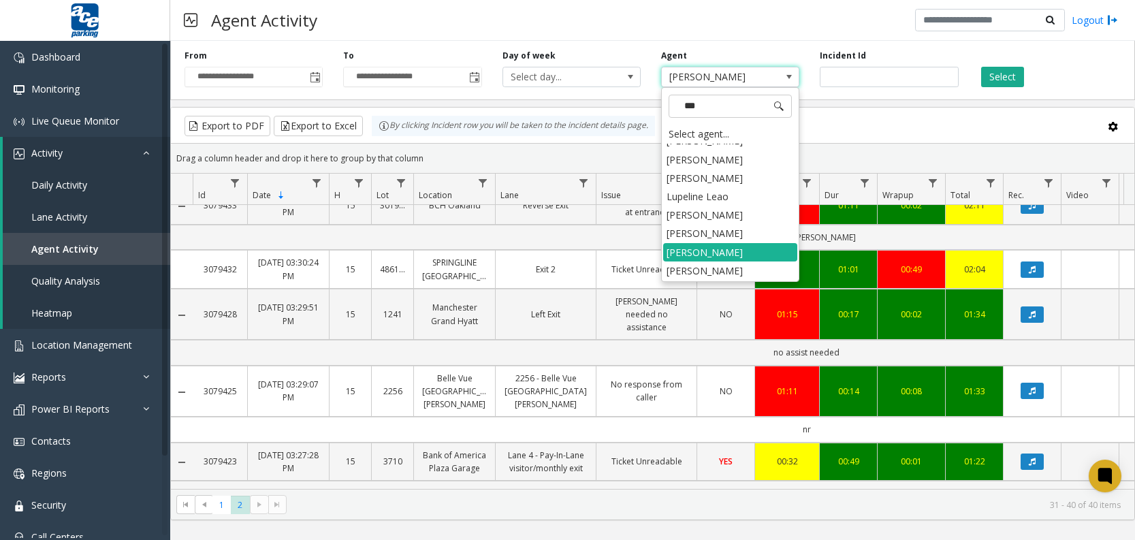
scroll to position [0, 0]
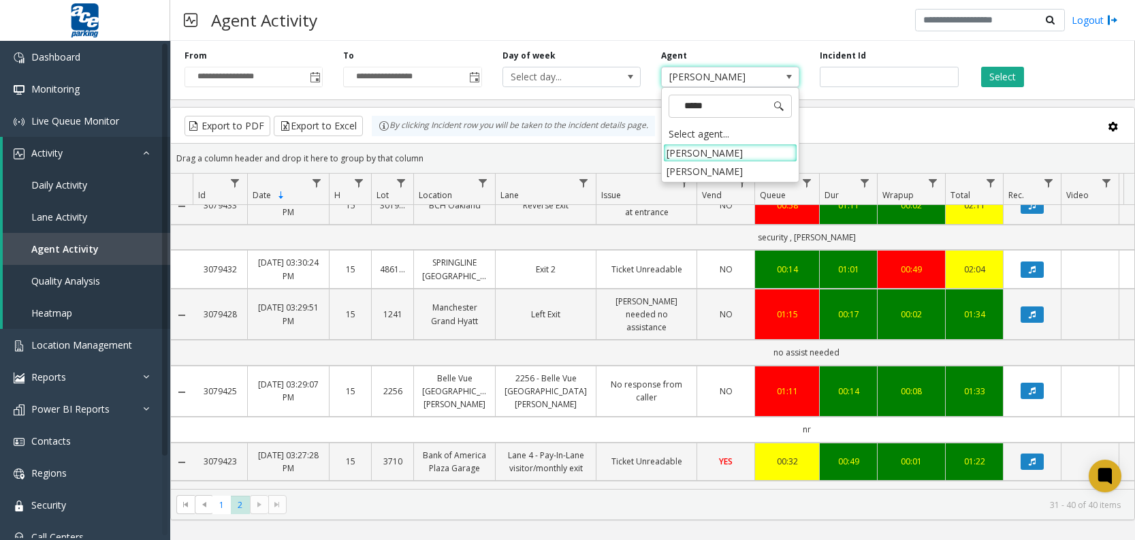
type input "******"
click at [707, 172] on li "[PERSON_NAME]" at bounding box center [730, 171] width 134 height 18
click at [996, 73] on button "Select" at bounding box center [1002, 77] width 43 height 20
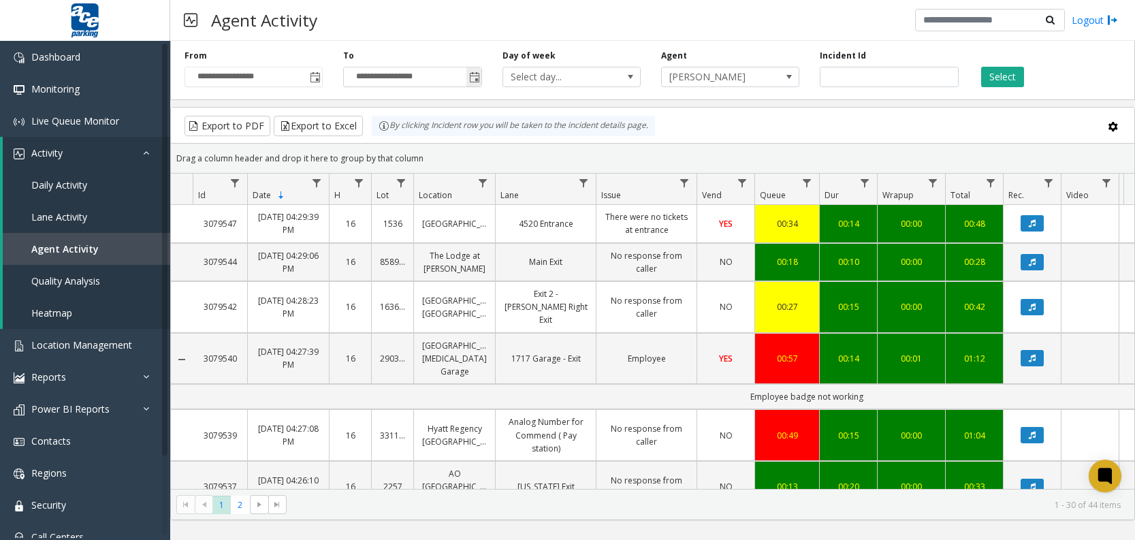
click at [472, 80] on span "Toggle popup" at bounding box center [474, 77] width 11 height 11
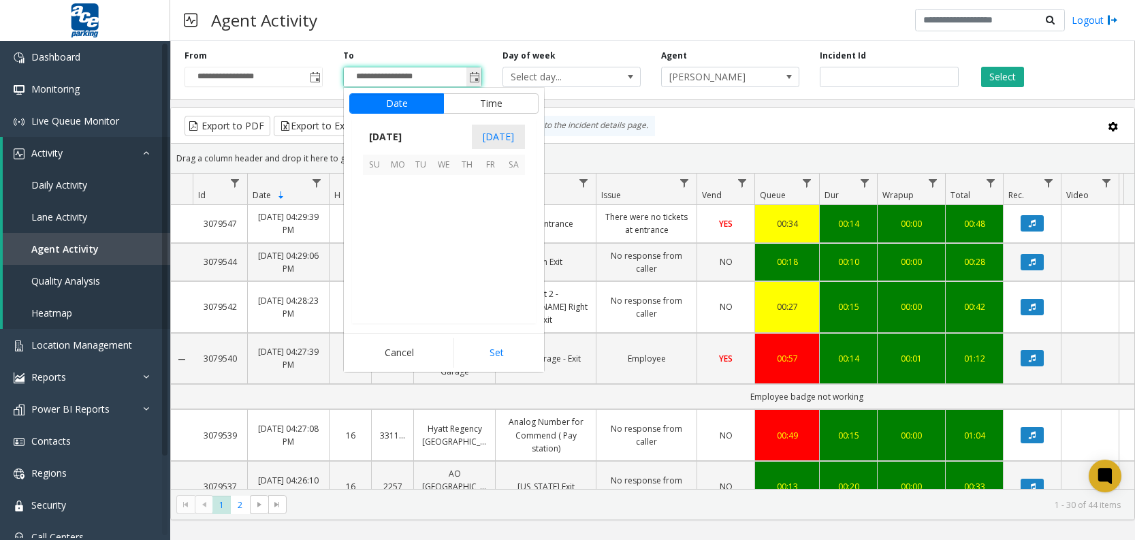
scroll to position [20, 0]
click at [484, 106] on button "Time" at bounding box center [490, 103] width 95 height 20
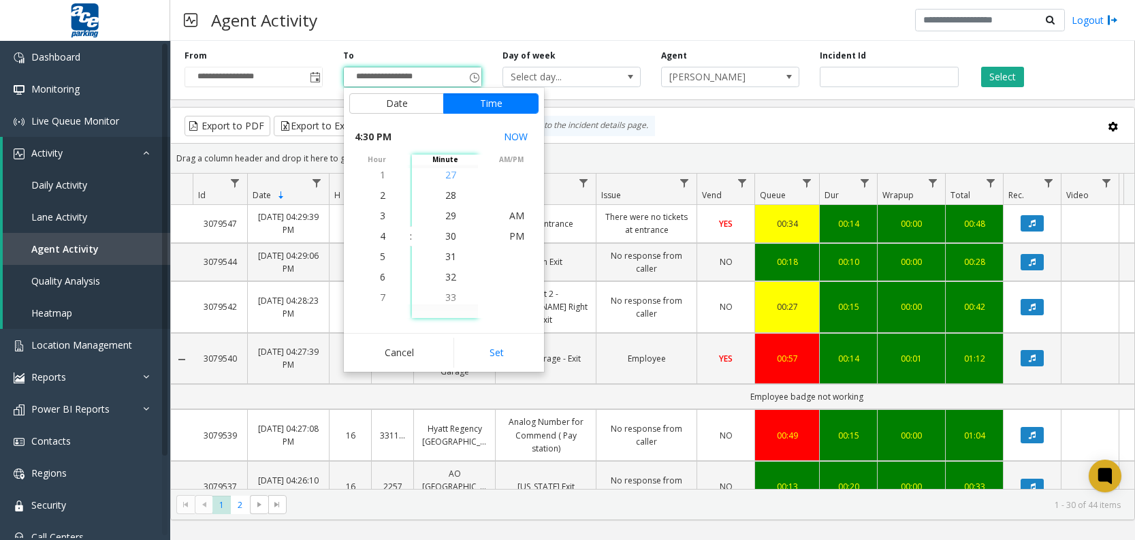
click at [448, 178] on span "27" at bounding box center [450, 174] width 11 height 13
click at [449, 198] on span "25" at bounding box center [450, 195] width 11 height 13
click at [449, 198] on span "23" at bounding box center [450, 195] width 11 height 13
click at [449, 198] on span "21" at bounding box center [450, 195] width 11 height 13
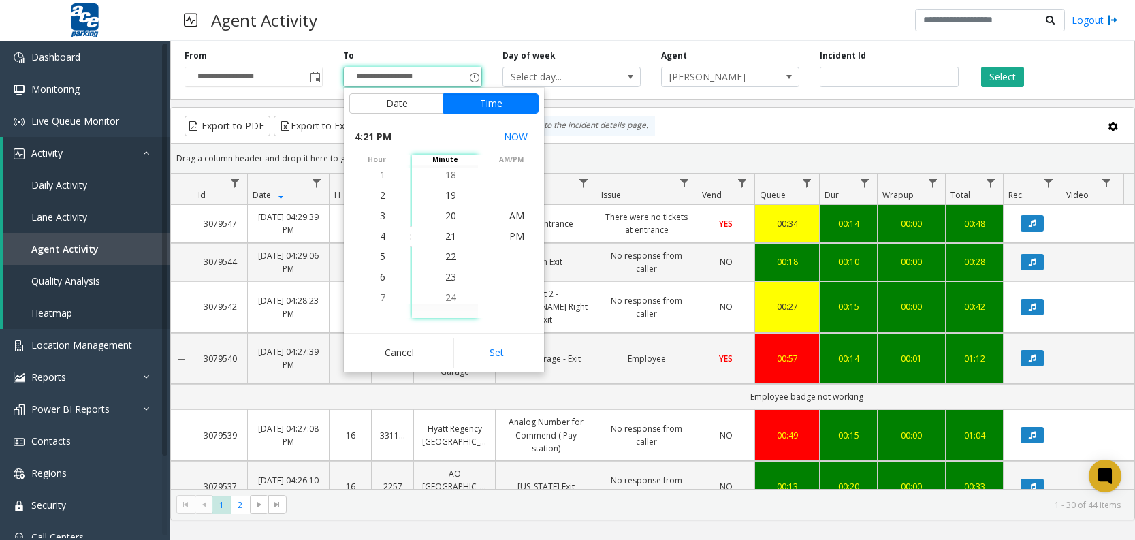
click at [449, 198] on span "19" at bounding box center [450, 195] width 11 height 13
click at [449, 198] on span "17" at bounding box center [450, 195] width 11 height 13
click at [449, 197] on span "15" at bounding box center [450, 195] width 11 height 13
click at [447, 197] on span "13" at bounding box center [450, 195] width 11 height 13
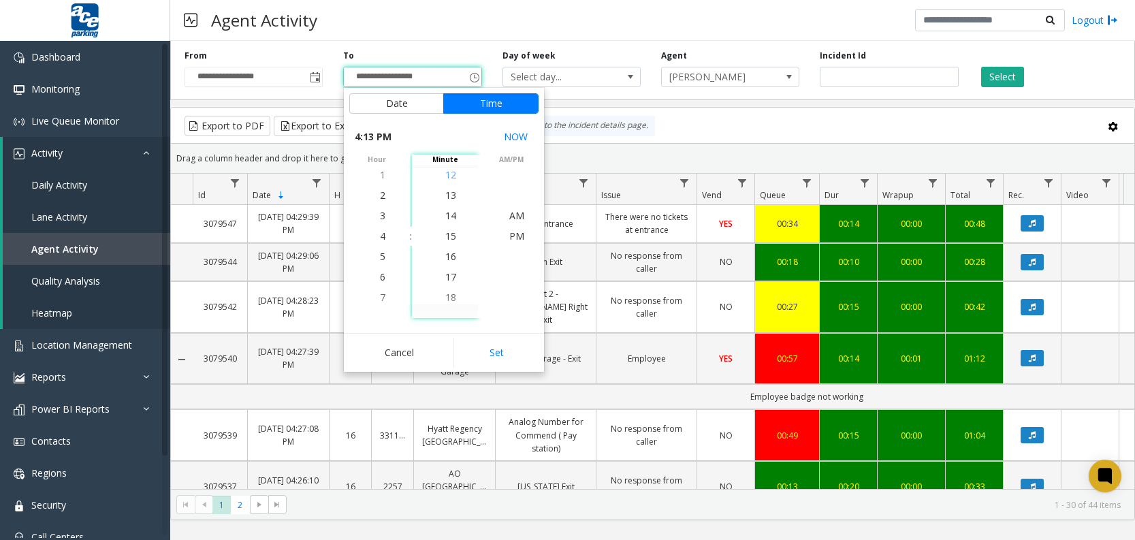
scroll to position [266, 0]
click at [445, 234] on span "13" at bounding box center [450, 235] width 11 height 13
click at [446, 236] on span "13" at bounding box center [450, 235] width 11 height 13
click at [511, 238] on span "PM" at bounding box center [516, 235] width 15 height 13
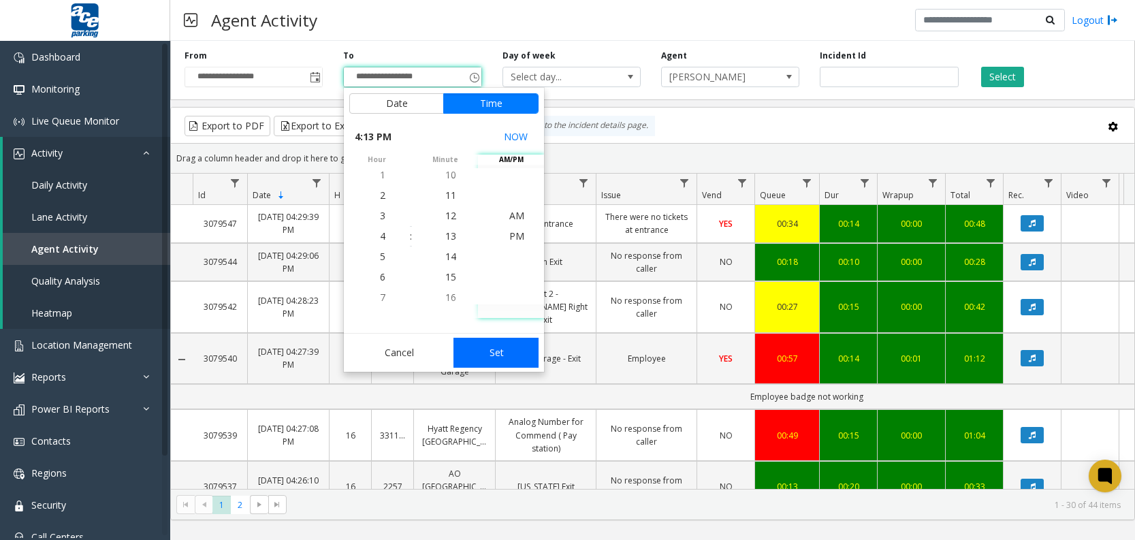
click at [492, 344] on button "Set" at bounding box center [496, 353] width 86 height 30
type input "**********"
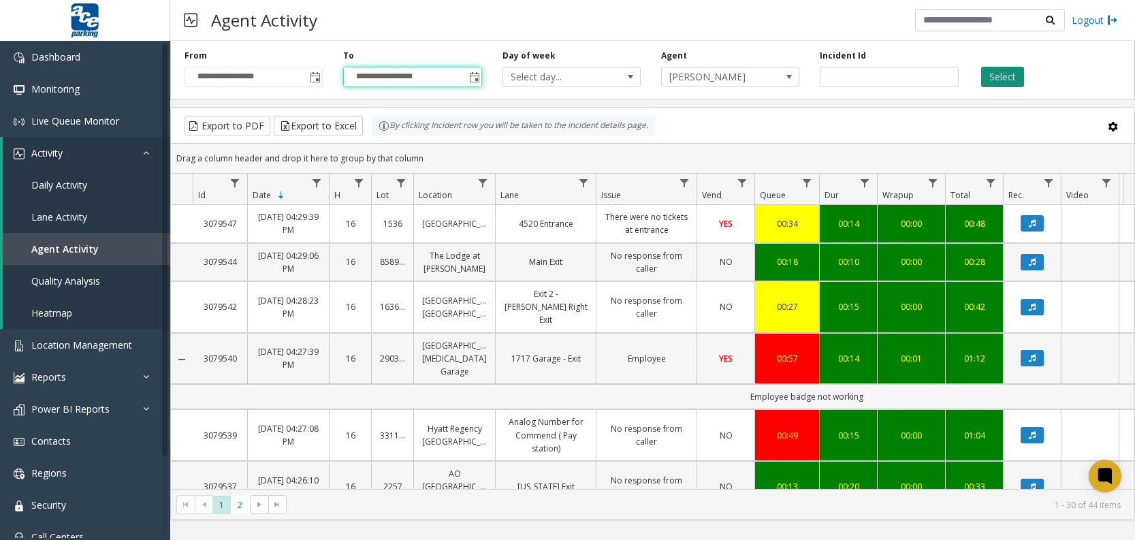
click at [1003, 83] on button "Select" at bounding box center [1002, 77] width 43 height 20
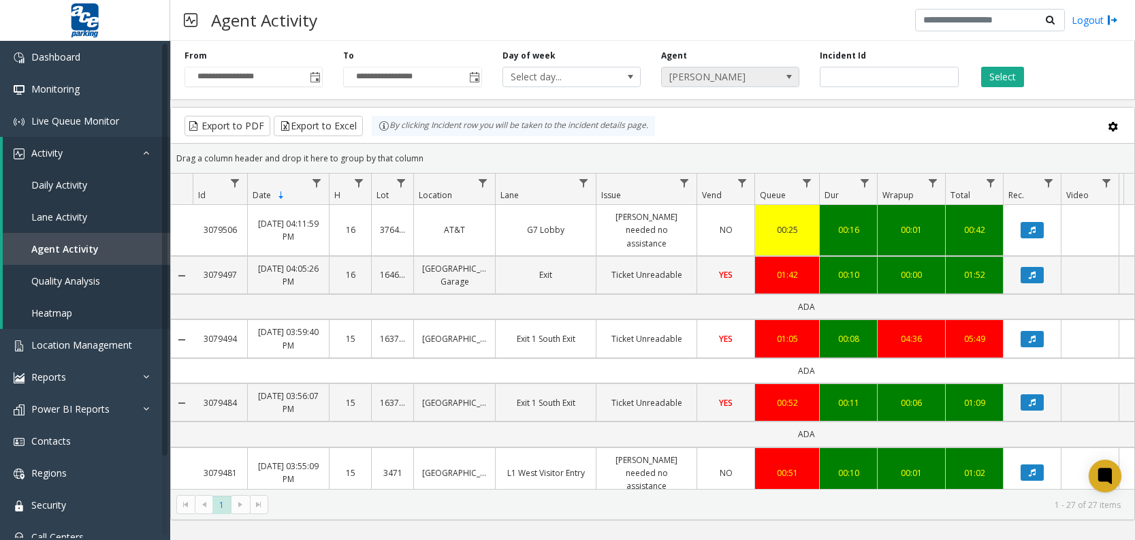
click at [780, 76] on span at bounding box center [788, 76] width 19 height 19
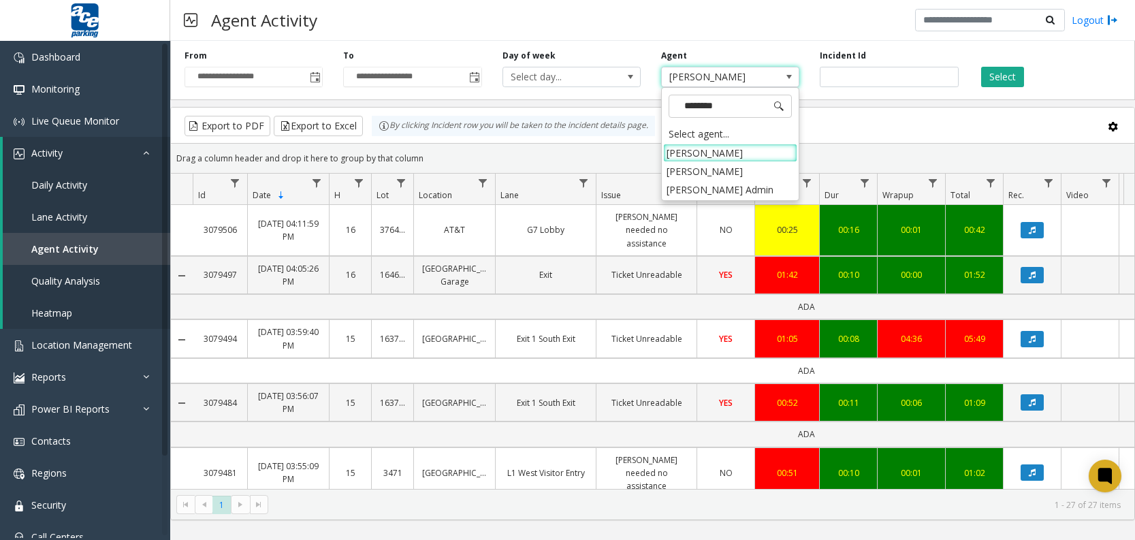
type input "*********"
click at [751, 196] on li "[PERSON_NAME] Admin" at bounding box center [730, 189] width 134 height 18
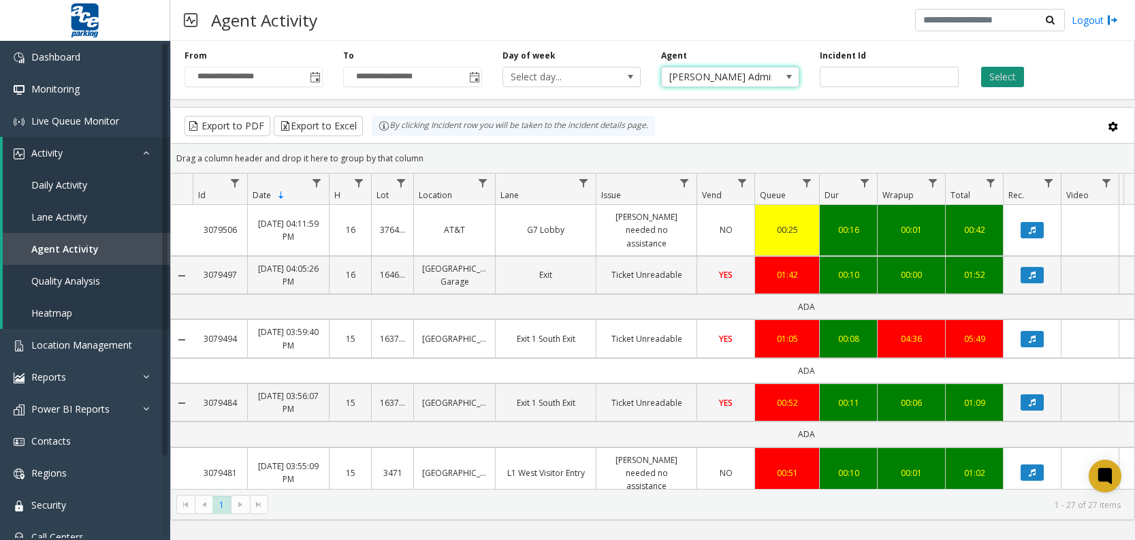
click at [1005, 80] on button "Select" at bounding box center [1002, 77] width 43 height 20
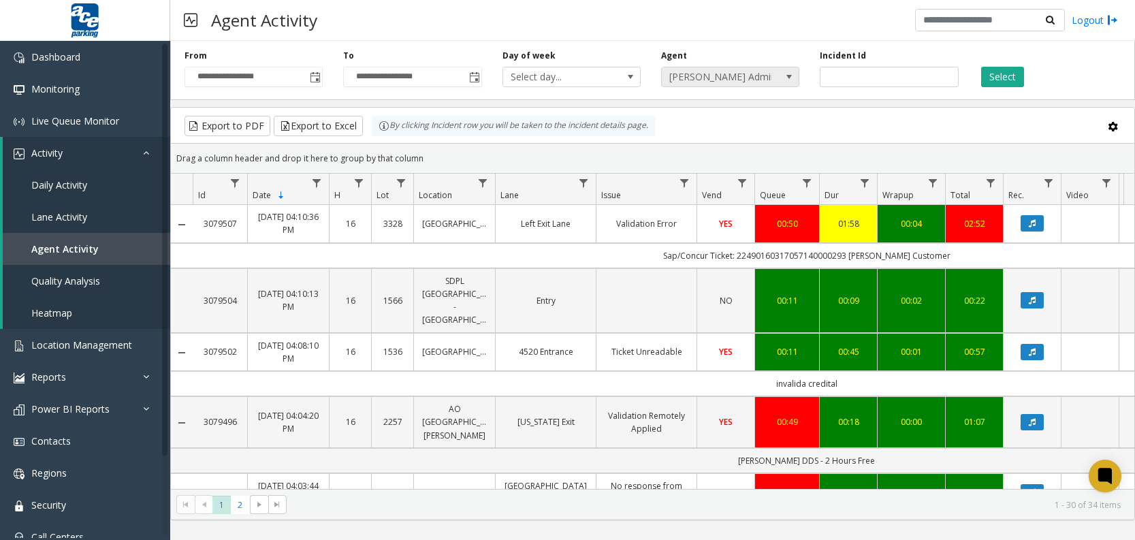
click at [756, 81] on span "[PERSON_NAME] Admin" at bounding box center [717, 76] width 110 height 19
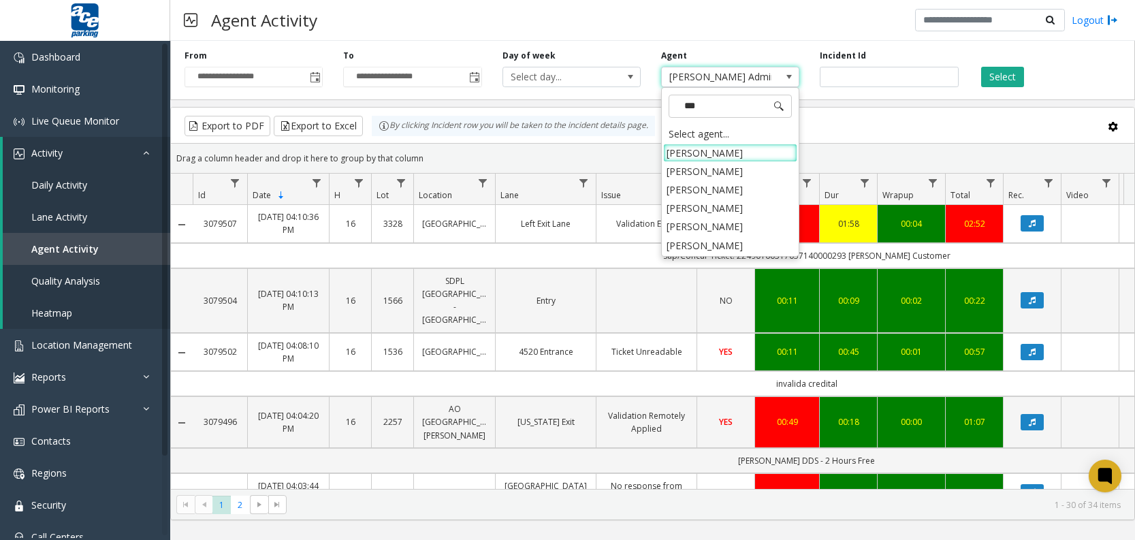
type input "****"
click at [686, 187] on li "[PERSON_NAME]" at bounding box center [730, 189] width 134 height 18
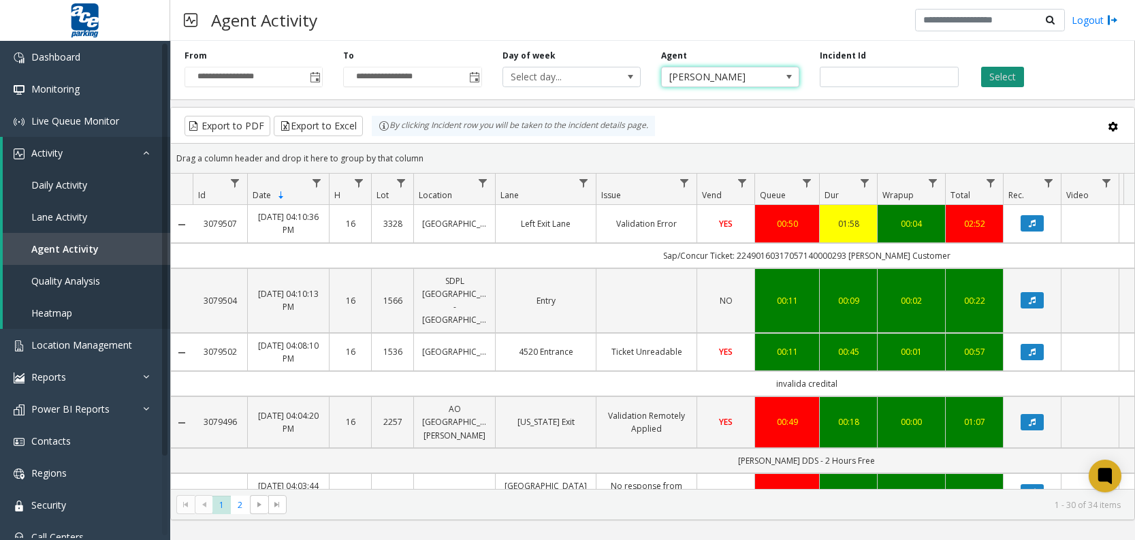
click at [1003, 78] on button "Select" at bounding box center [1002, 77] width 43 height 20
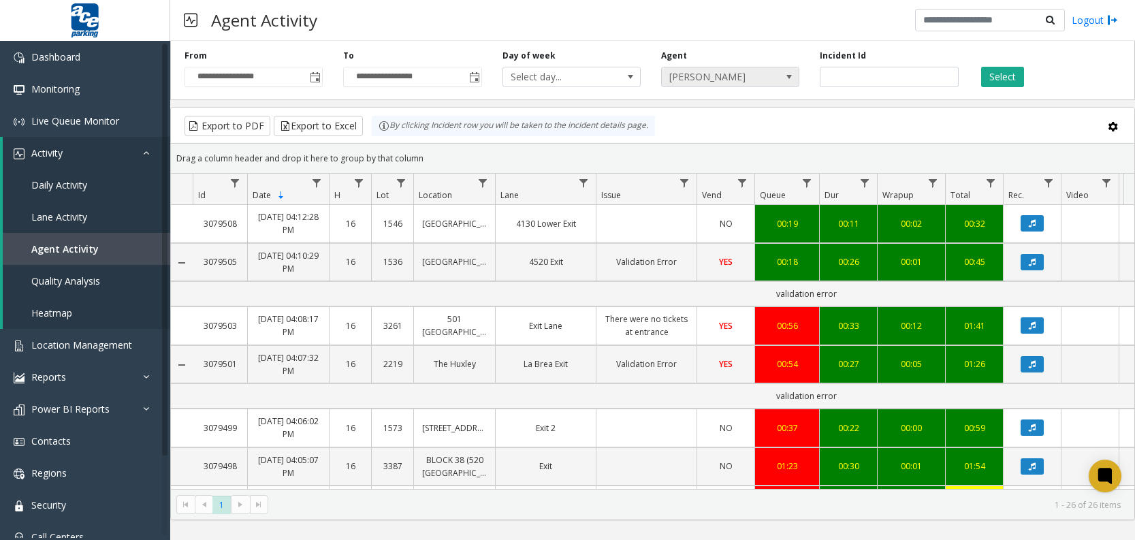
click at [758, 82] on span "[PERSON_NAME]" at bounding box center [717, 76] width 110 height 19
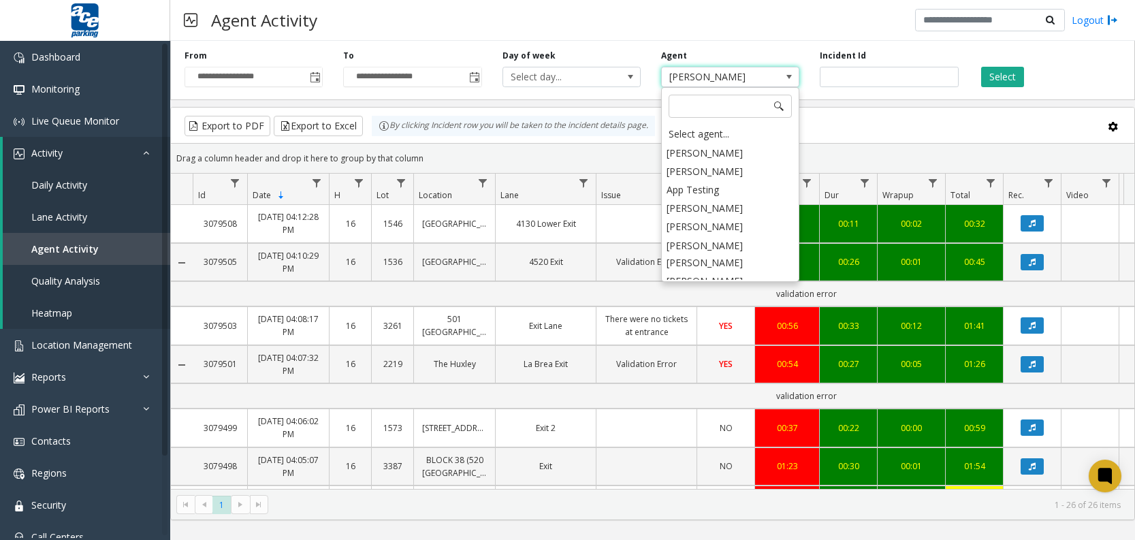
scroll to position [2245, 0]
click at [723, 106] on input at bounding box center [730, 106] width 123 height 23
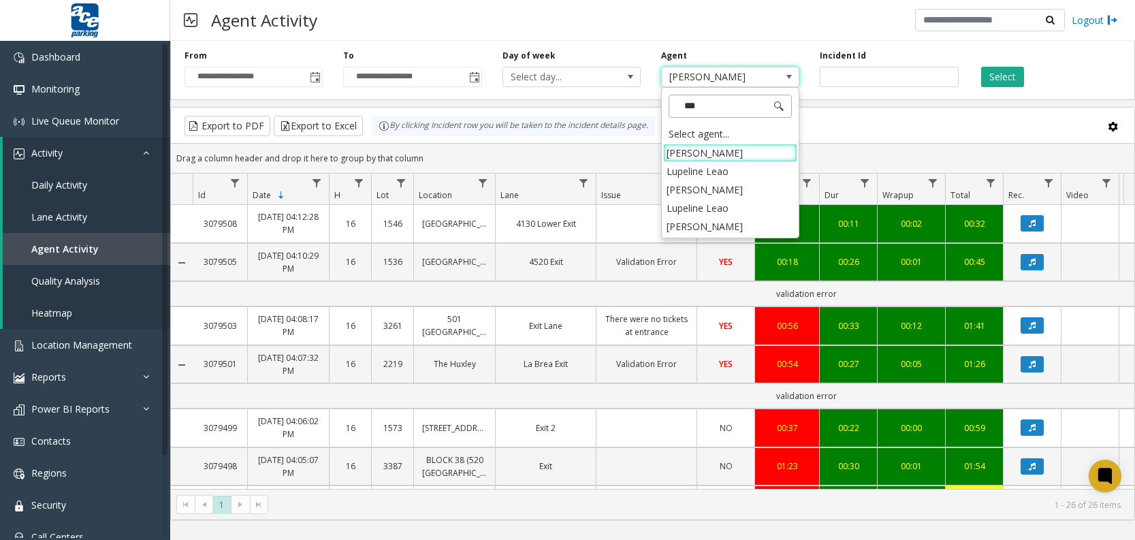
scroll to position [0, 0]
type input "*****"
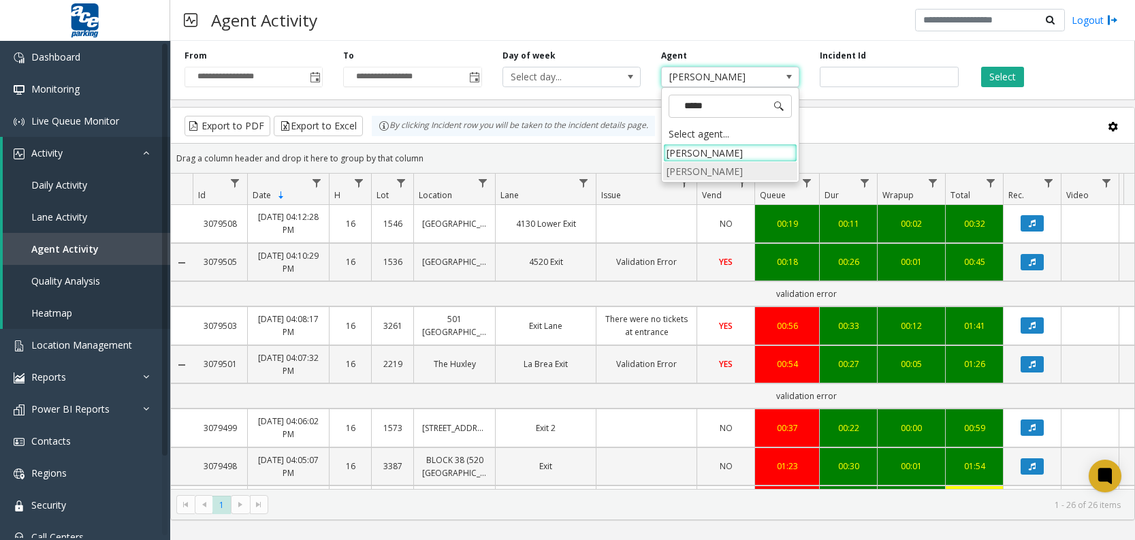
click at [692, 176] on li "[PERSON_NAME]" at bounding box center [730, 171] width 134 height 18
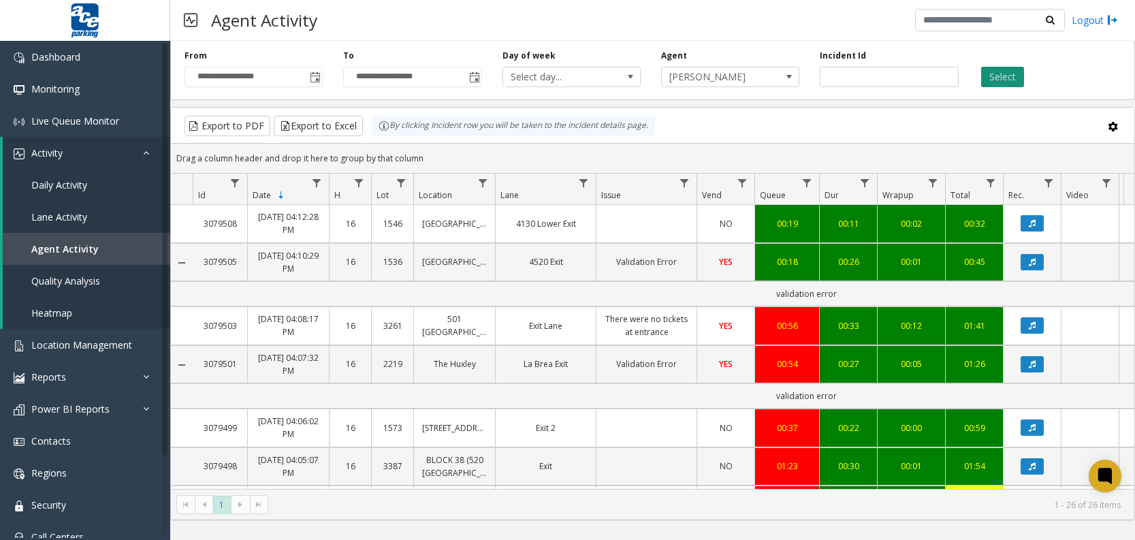
click at [990, 80] on button "Select" at bounding box center [1002, 77] width 43 height 20
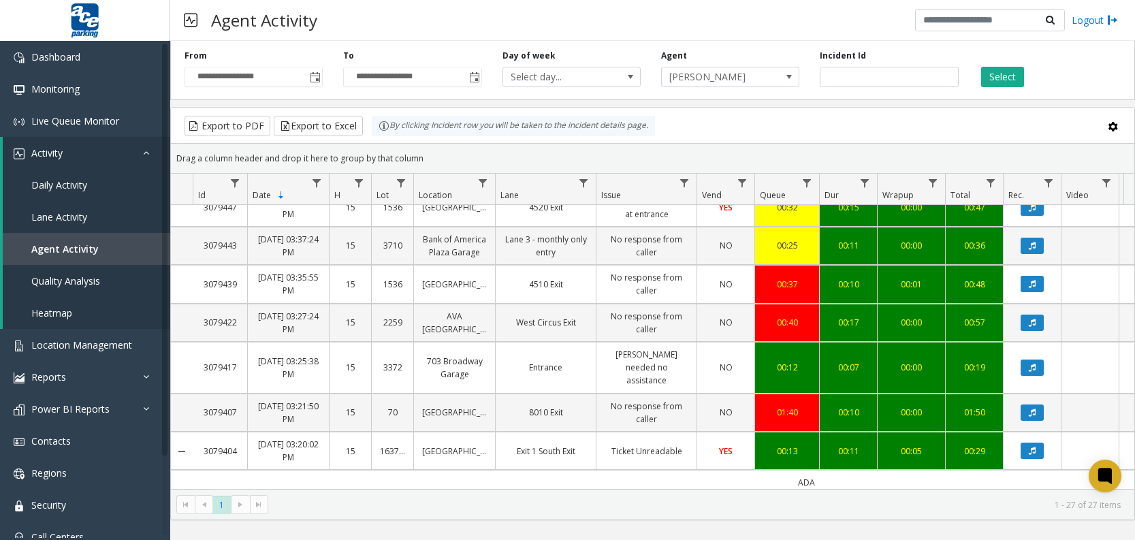
scroll to position [1080, 0]
